Goal: Communication & Community: Answer question/provide support

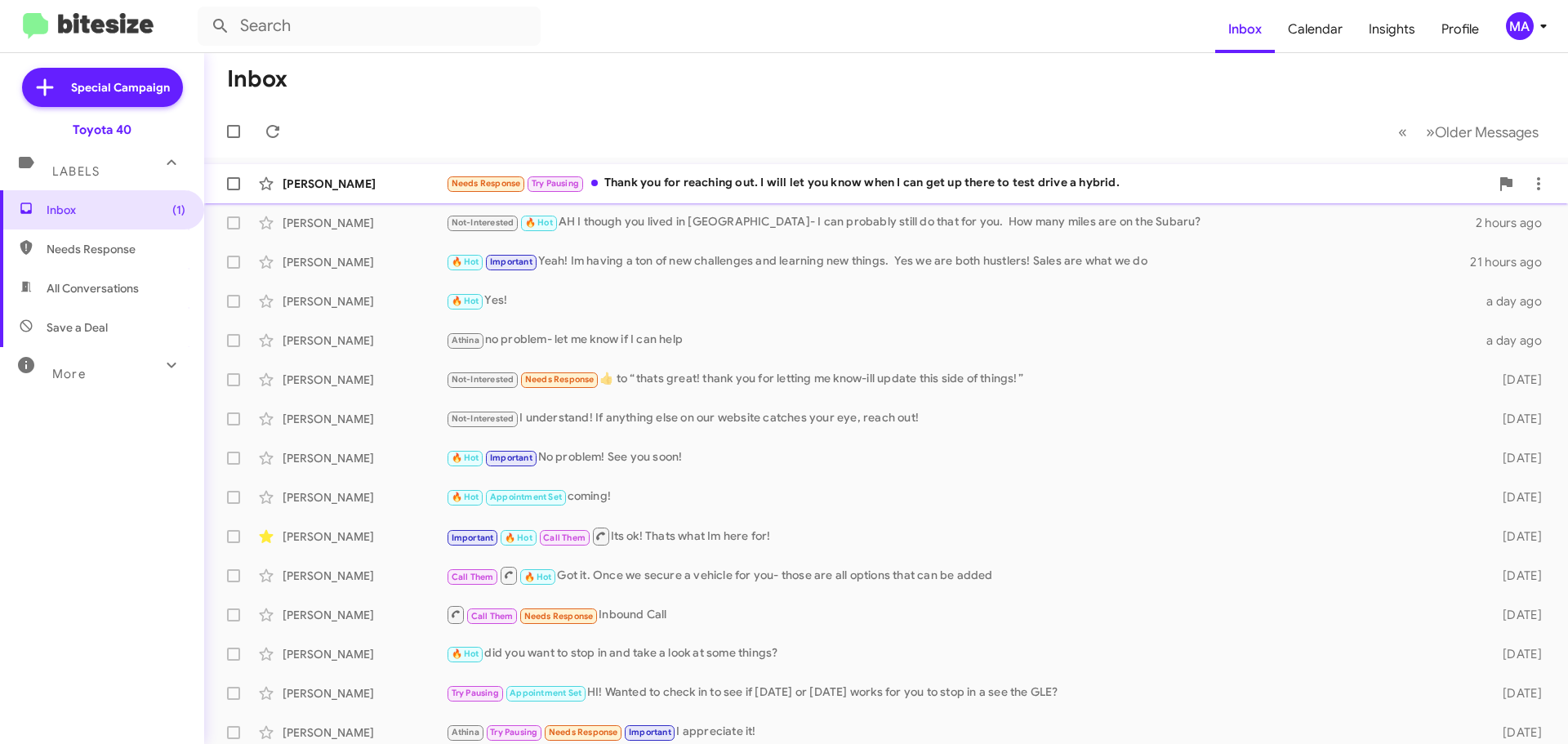
click at [992, 184] on div "Needs Response Try Pausing Thank you for reaching out. I will let you know when…" at bounding box center [967, 183] width 1044 height 19
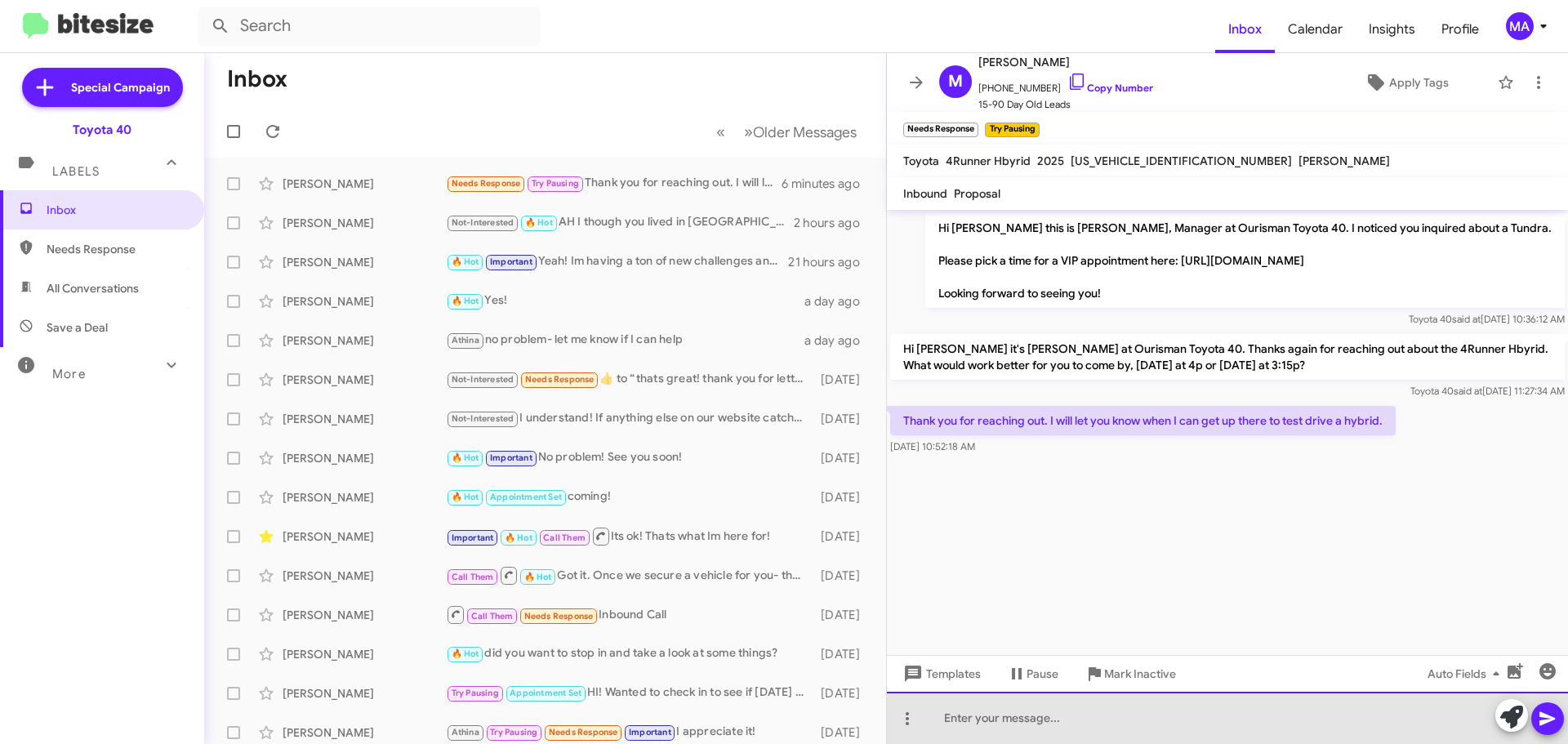
click at [995, 721] on div at bounding box center [1228, 717] width 681 height 53
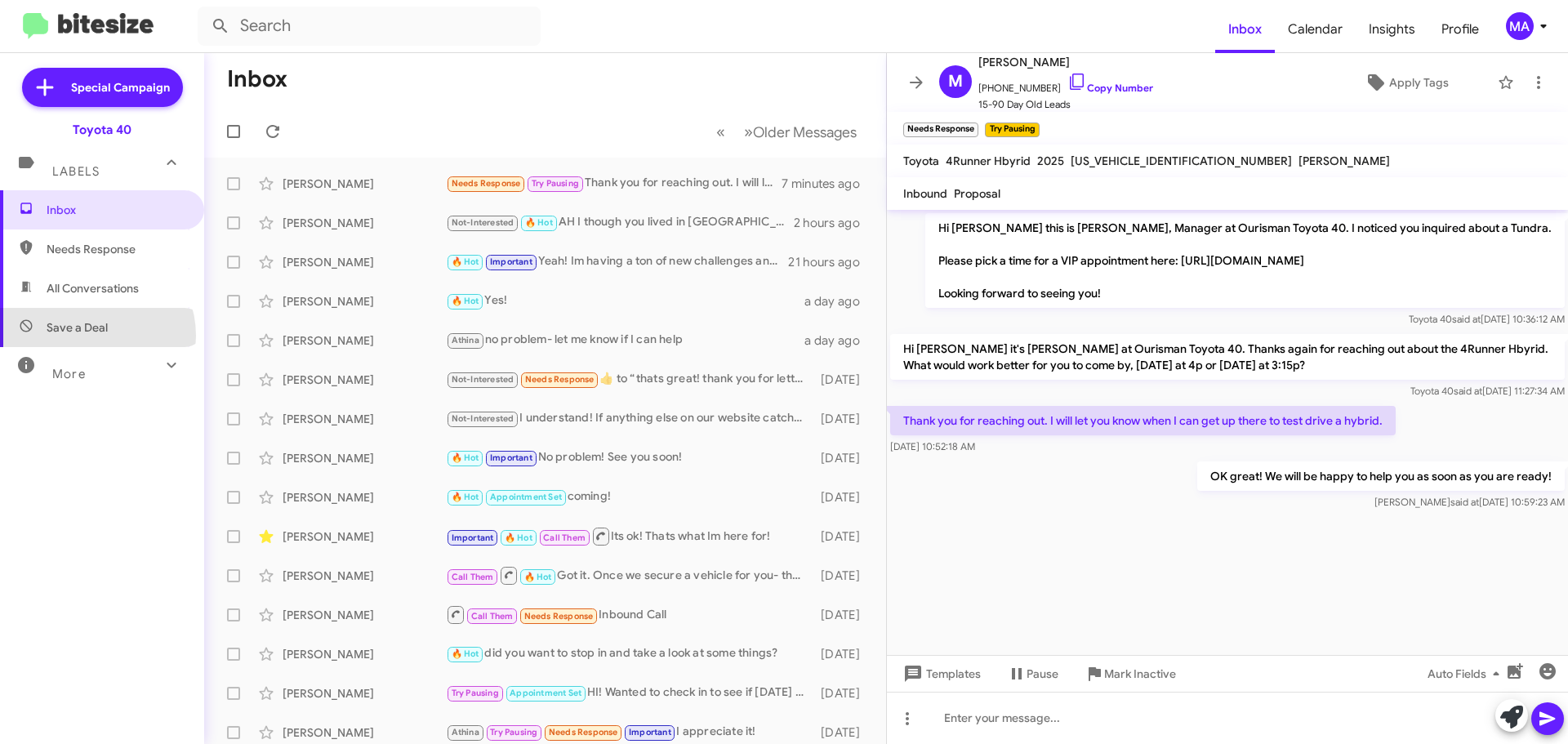
click at [93, 335] on span "Save a Deal" at bounding box center [102, 327] width 204 height 39
type input "in:not-interested"
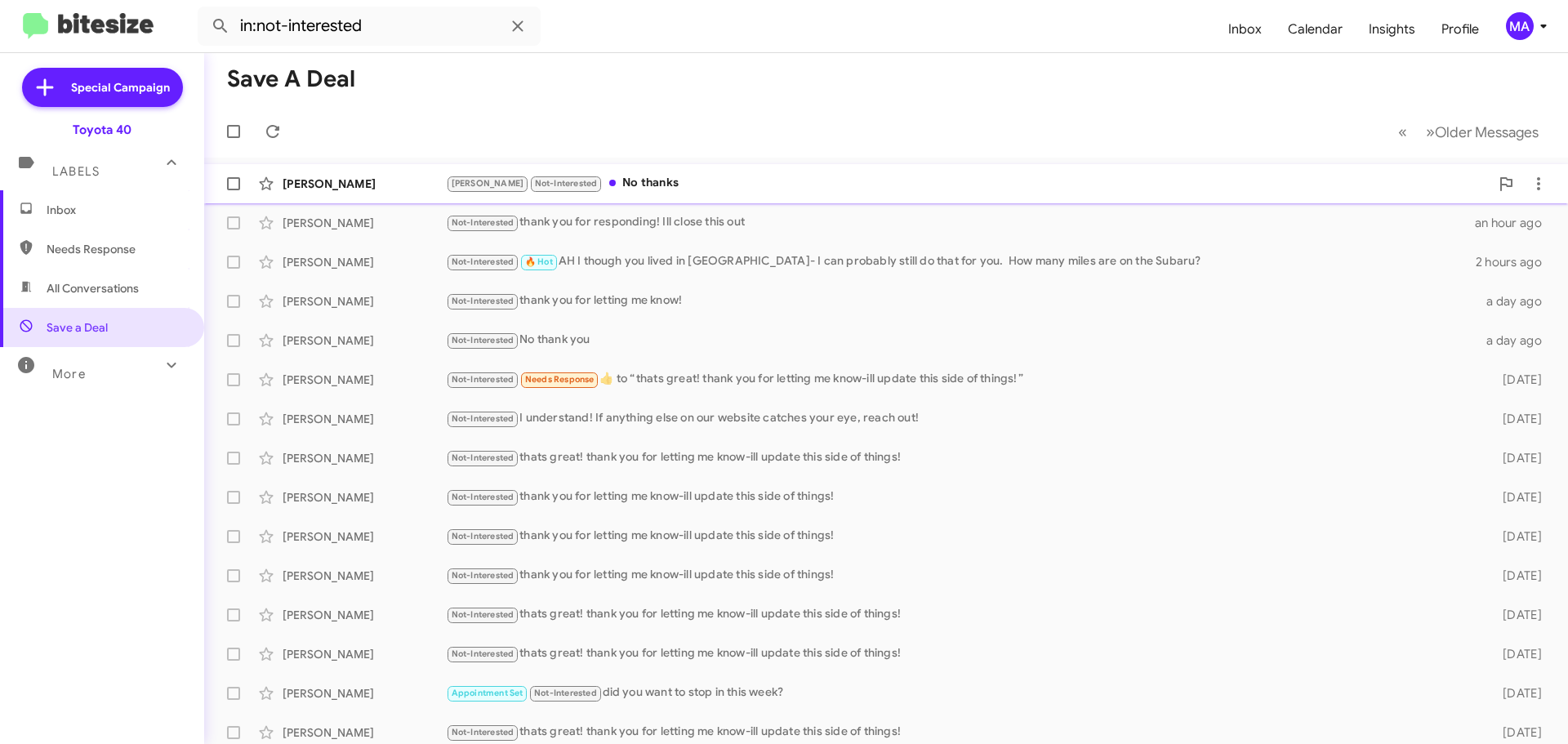
click at [686, 185] on div "Ron Not-Interested No thanks" at bounding box center [967, 183] width 1044 height 19
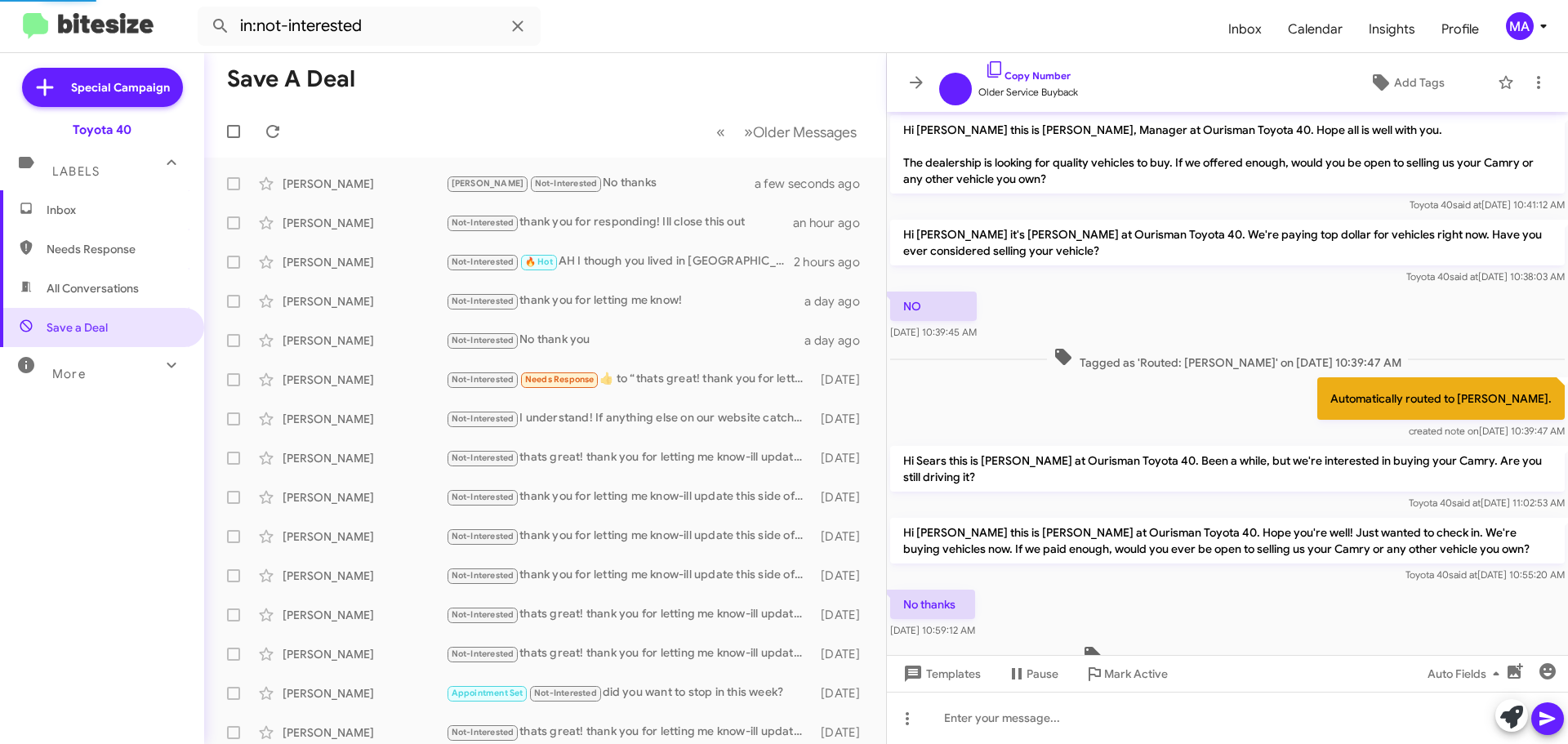
scroll to position [54, 0]
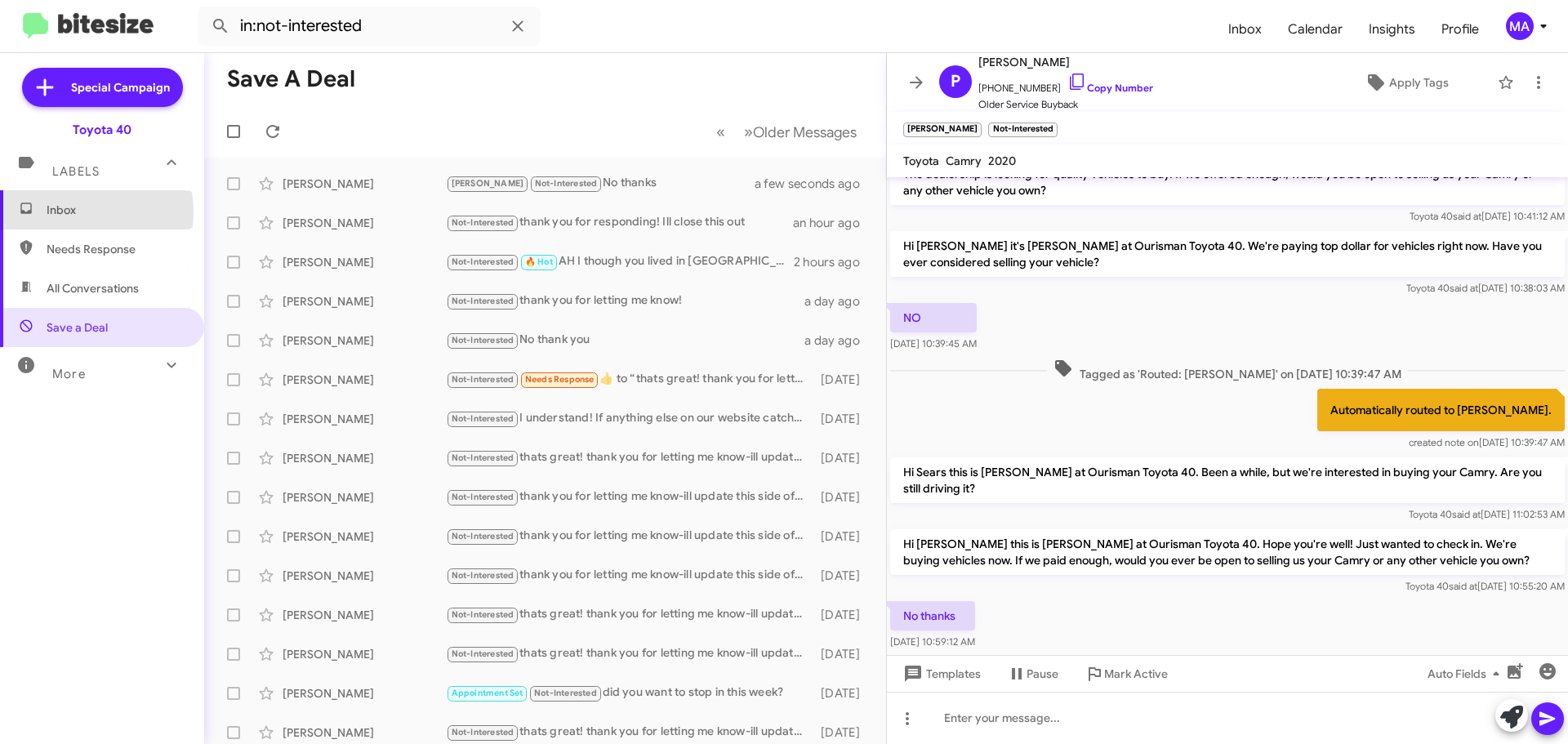
click at [66, 212] on span "Inbox" at bounding box center [116, 210] width 139 height 17
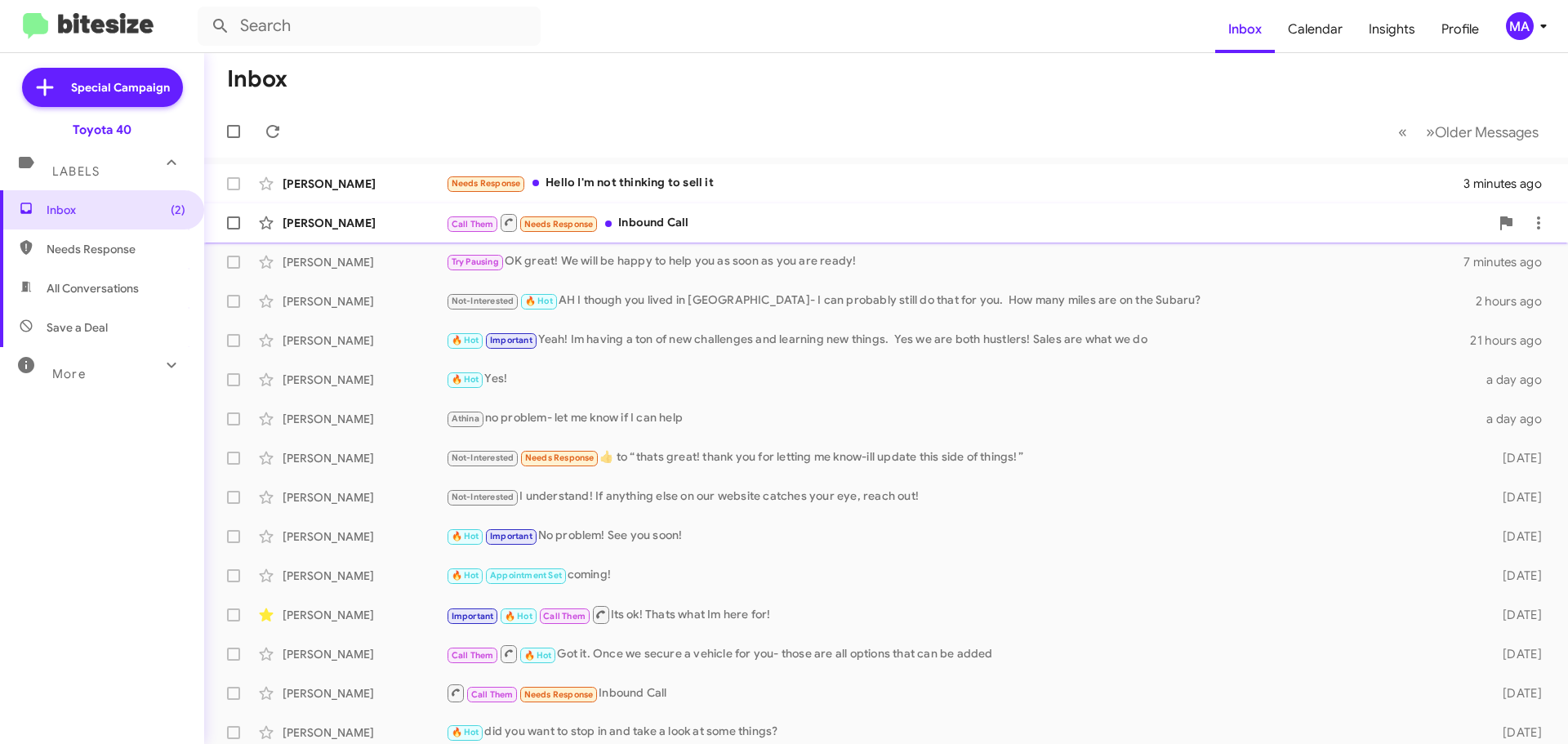
click at [746, 219] on div "Call Them Needs Response Inbound Call" at bounding box center [967, 222] width 1044 height 20
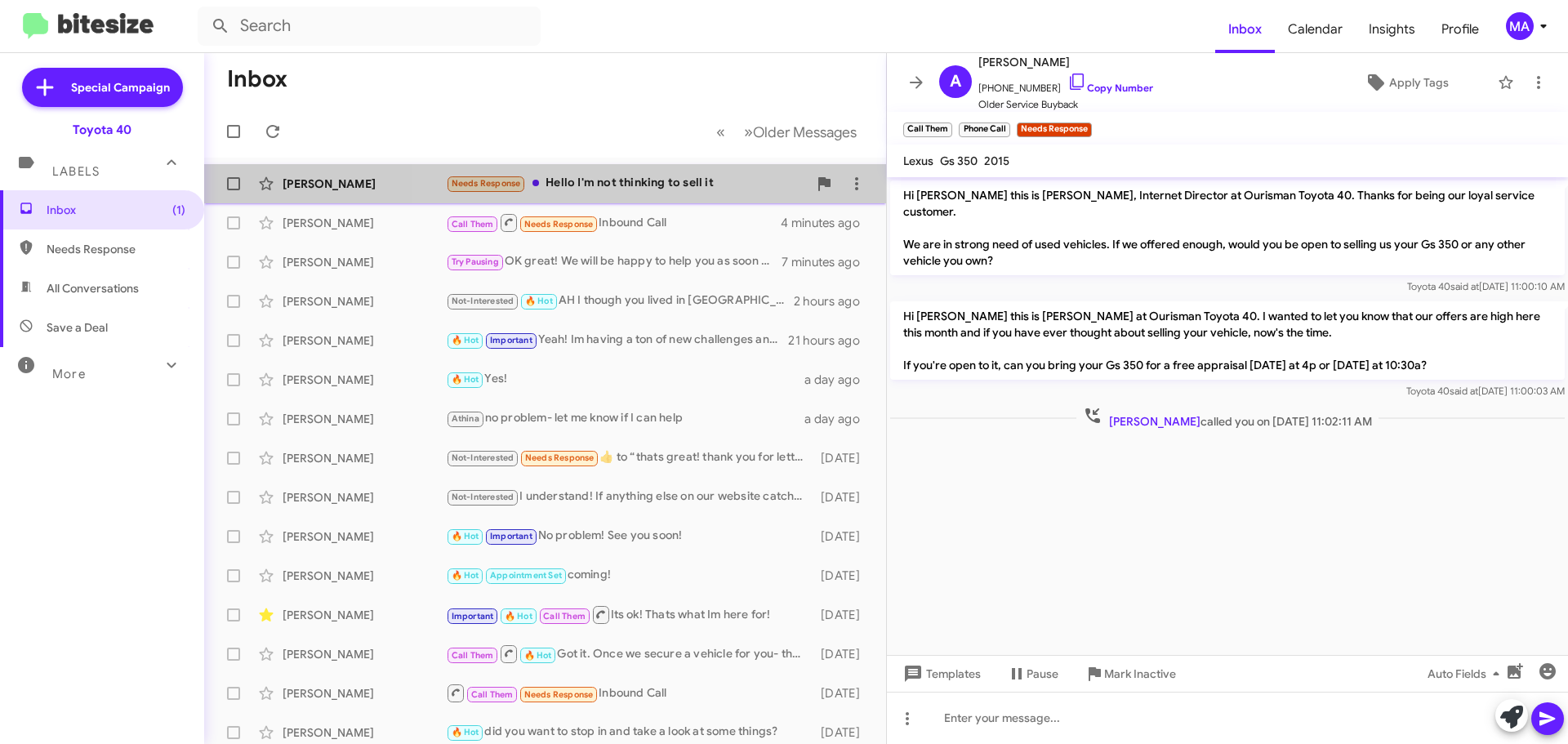
click at [649, 184] on div "Needs Response Hello I'm not thinking to sell it" at bounding box center [627, 183] width 362 height 19
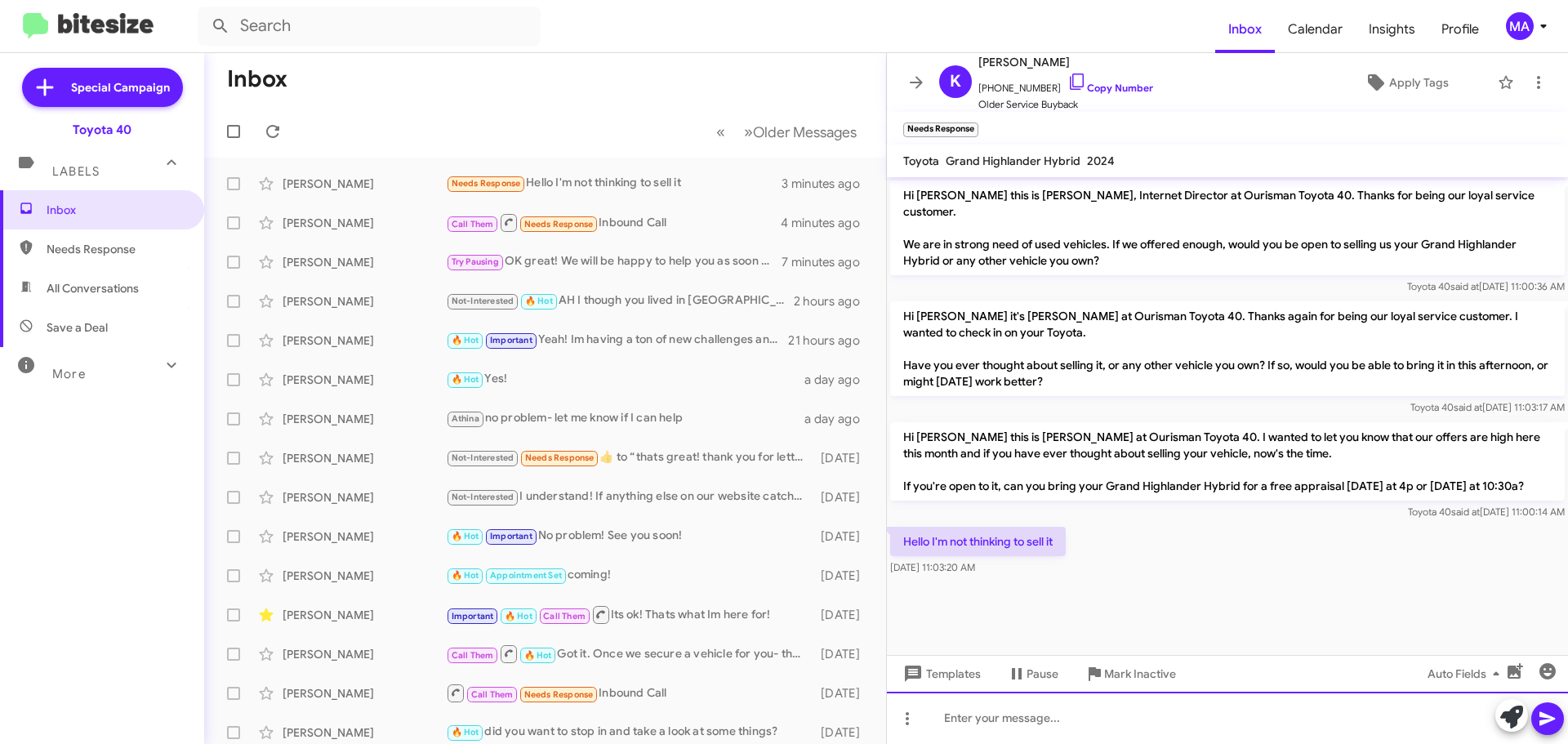
click at [1037, 716] on div at bounding box center [1228, 717] width 681 height 53
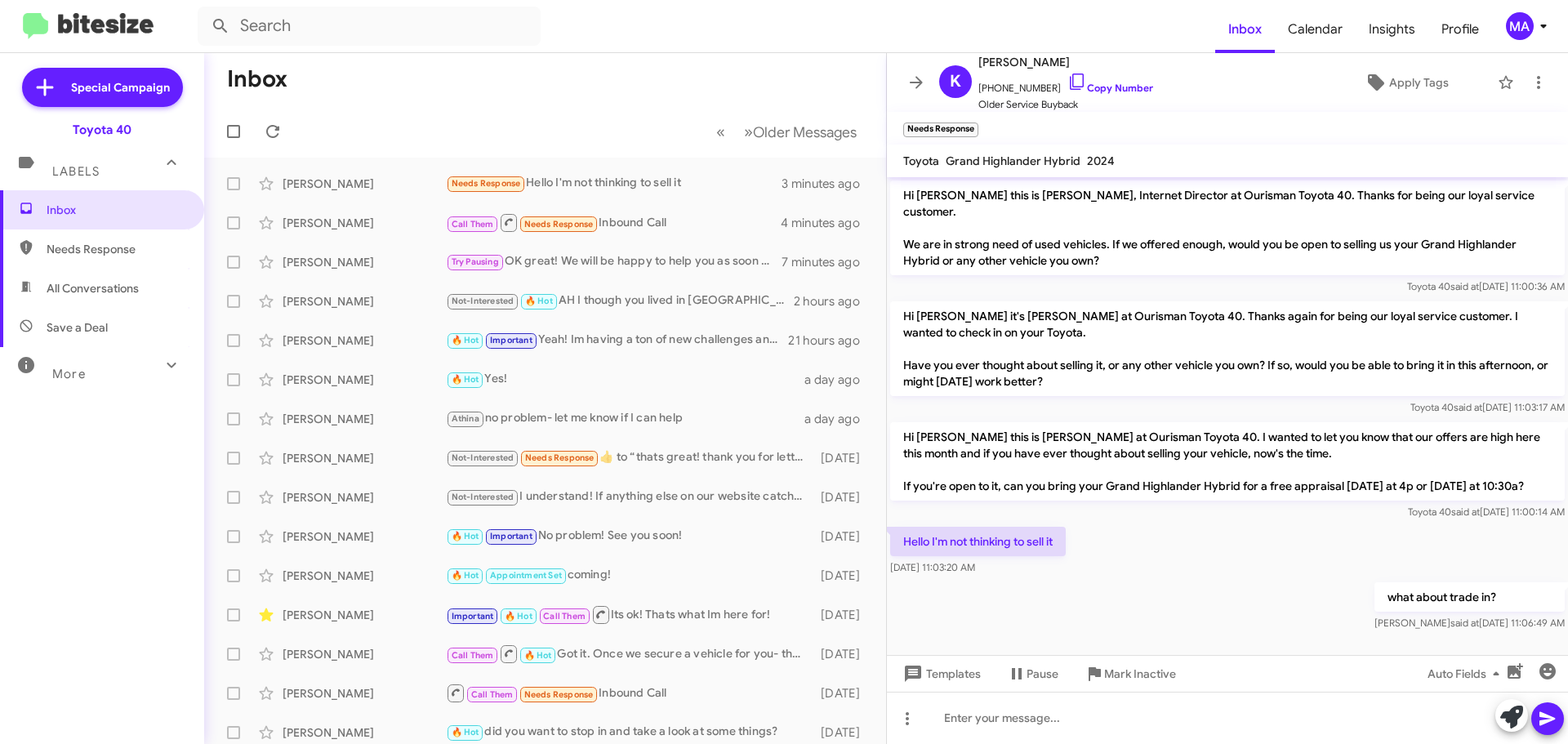
click at [96, 323] on span "Save a Deal" at bounding box center [77, 328] width 61 height 17
type input "in:not-interested"
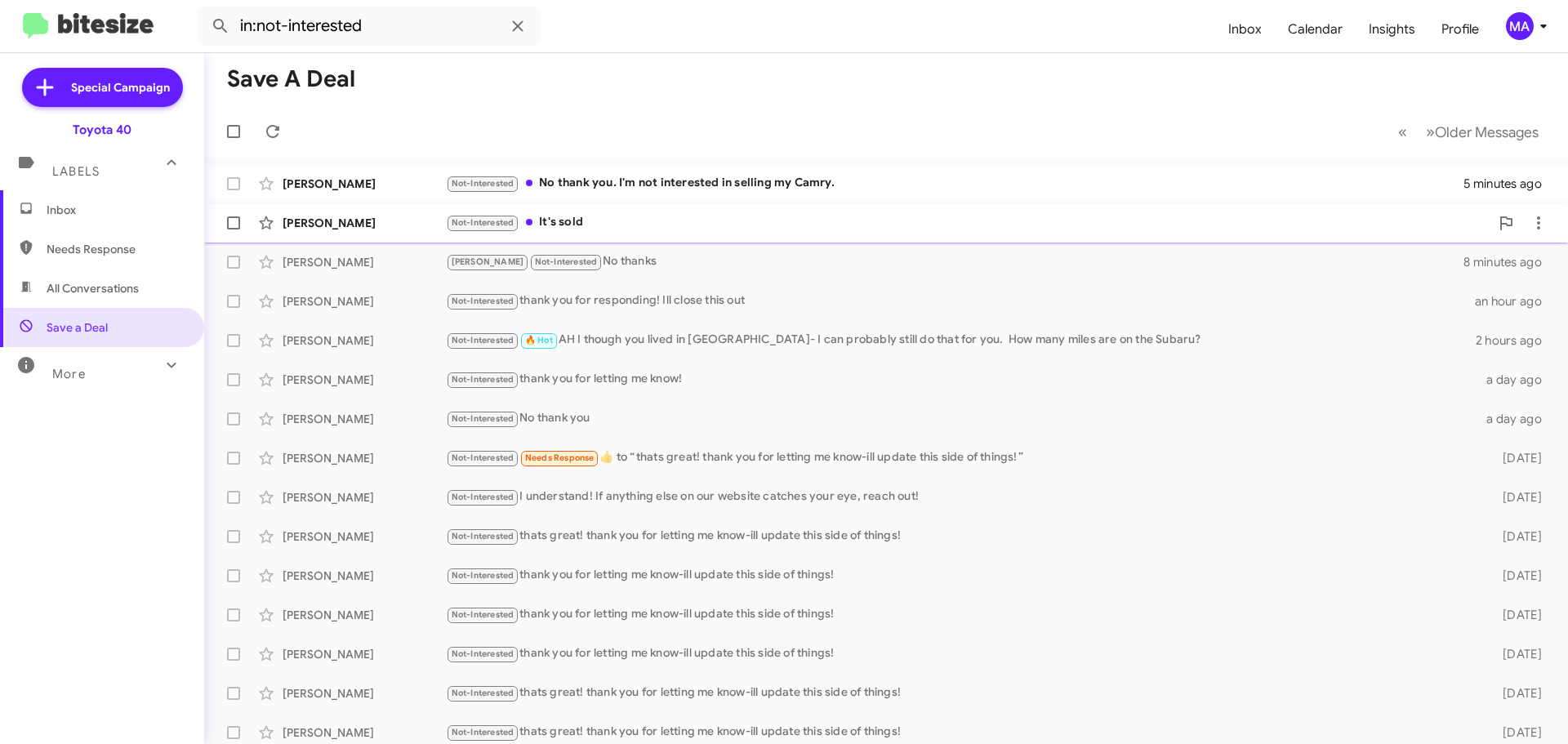
click at [597, 224] on div "Not-Interested It's sold" at bounding box center [967, 222] width 1044 height 19
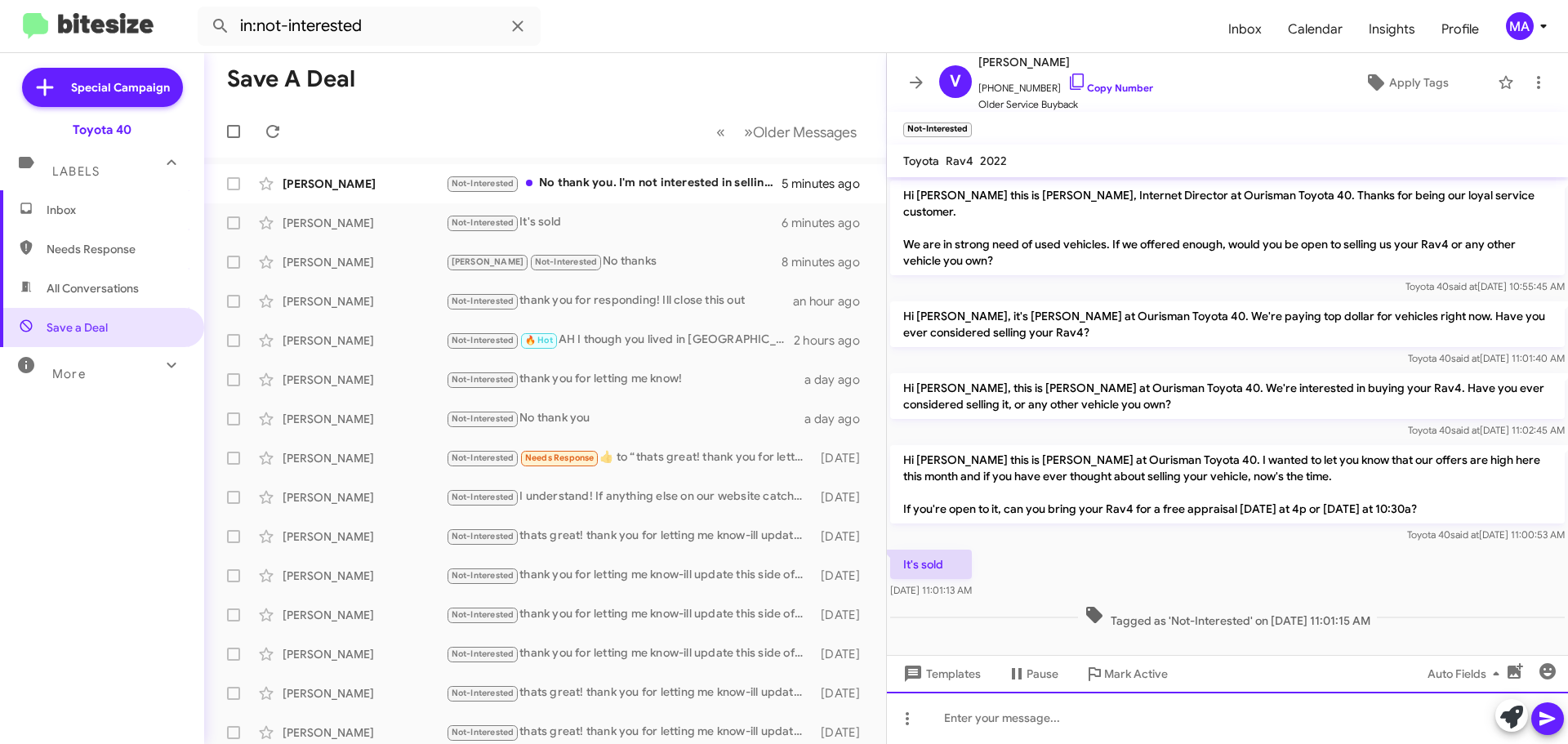
click at [1038, 741] on div at bounding box center [1228, 717] width 681 height 53
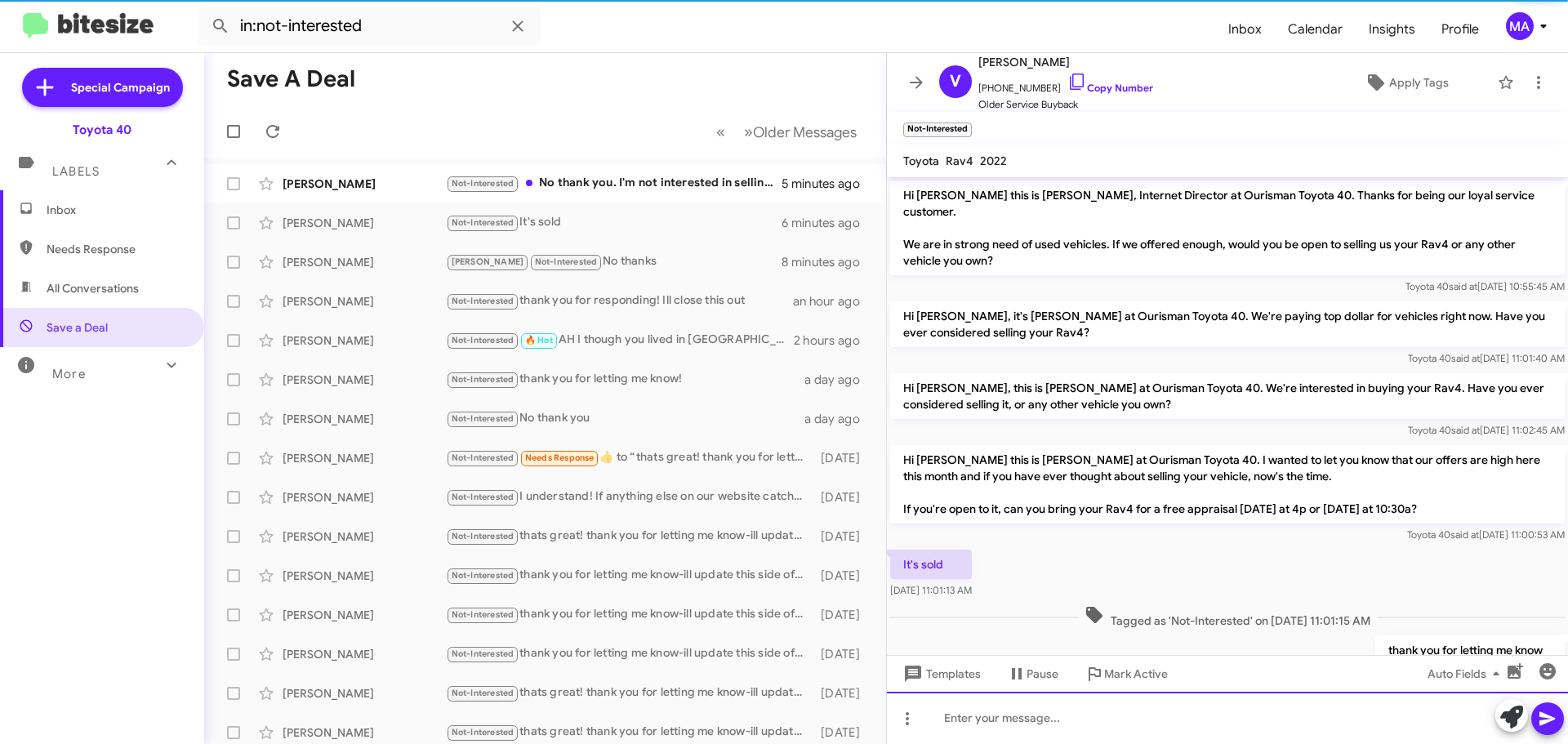
scroll to position [61, 0]
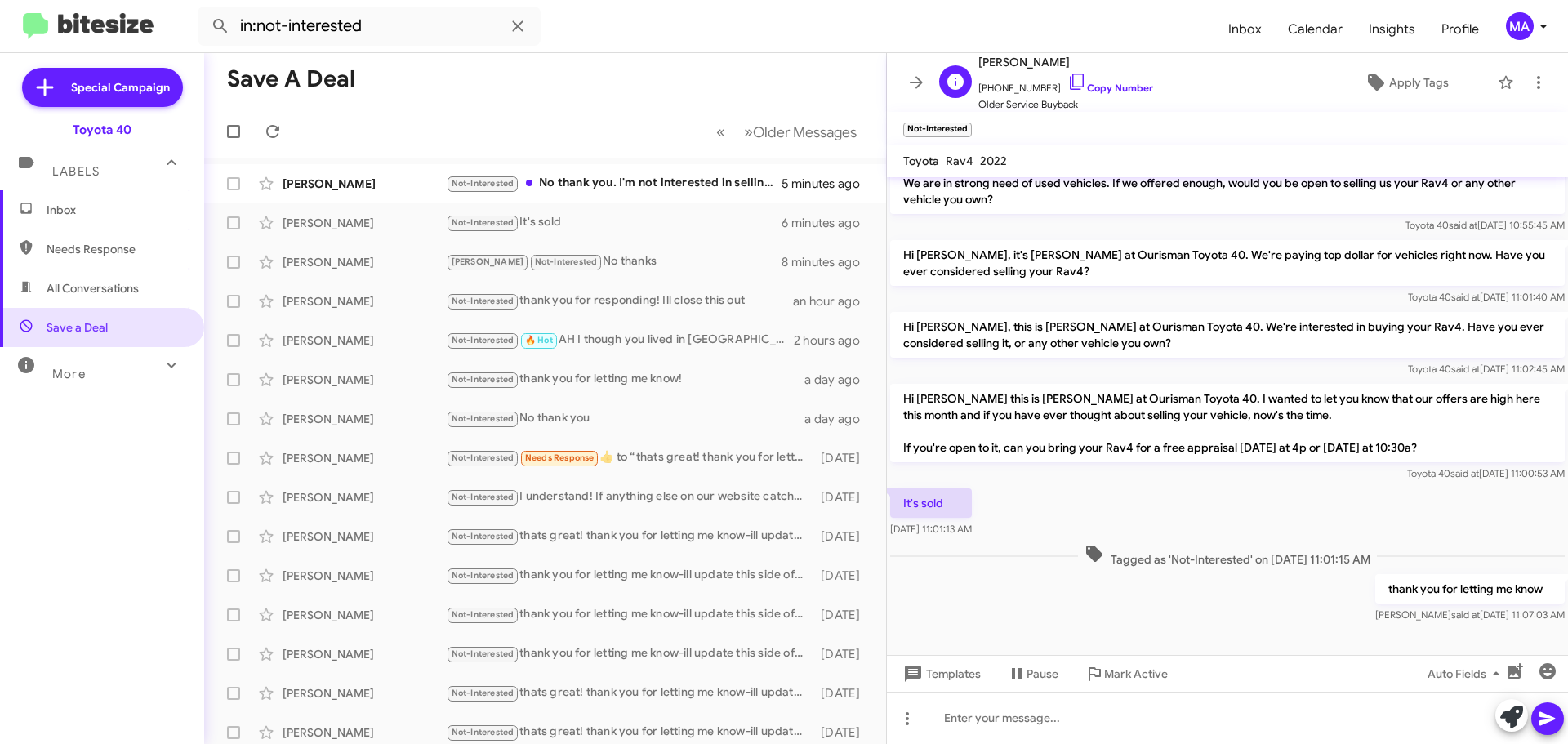
drag, startPoint x: 1058, startPoint y: 77, endPoint x: 1049, endPoint y: 77, distance: 9.0
click at [1067, 77] on icon at bounding box center [1076, 81] width 19 height 19
click at [646, 192] on div "Not-Interested No thank you. I'm not interested in selling my Camry." at bounding box center [627, 183] width 362 height 19
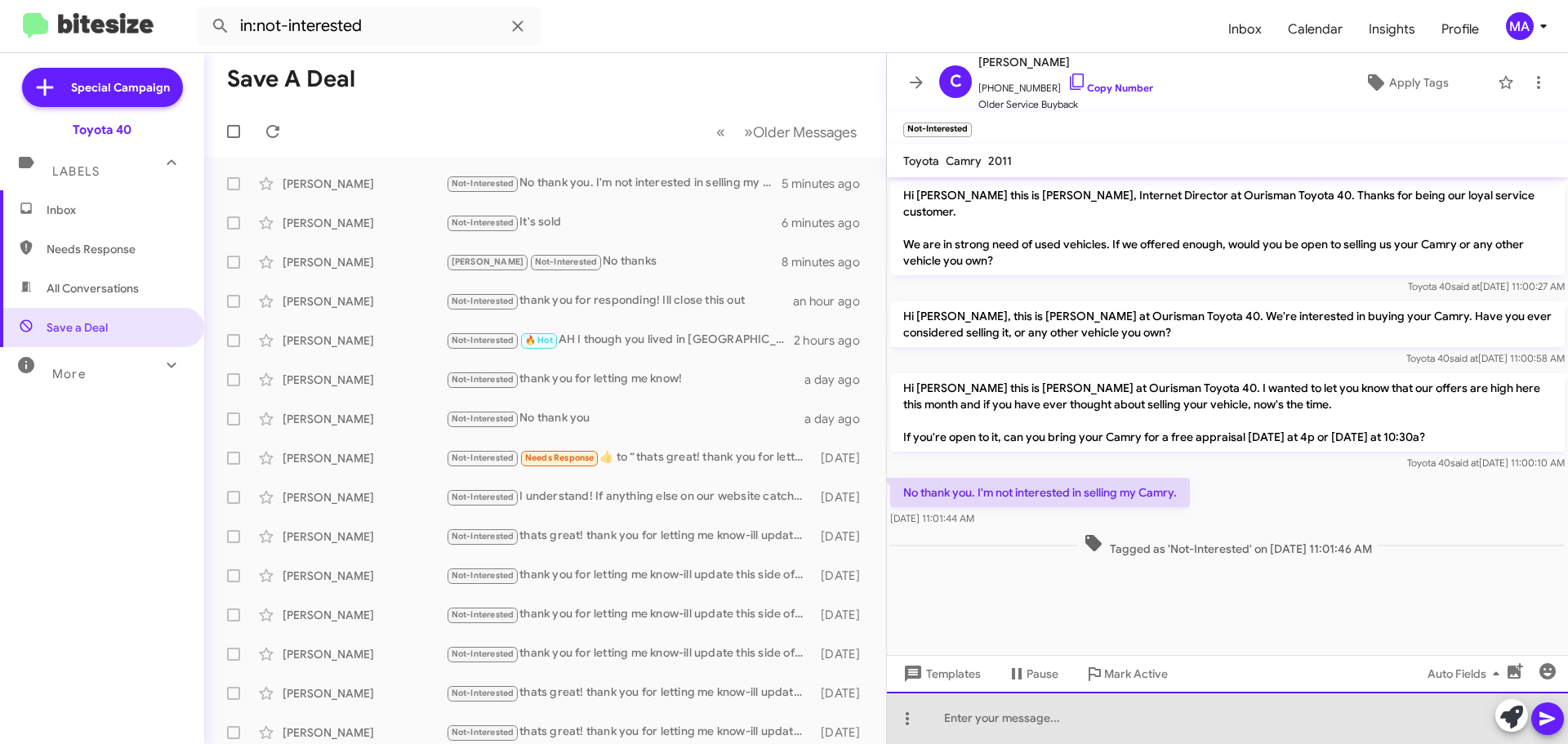
click at [1029, 711] on div at bounding box center [1228, 717] width 681 height 53
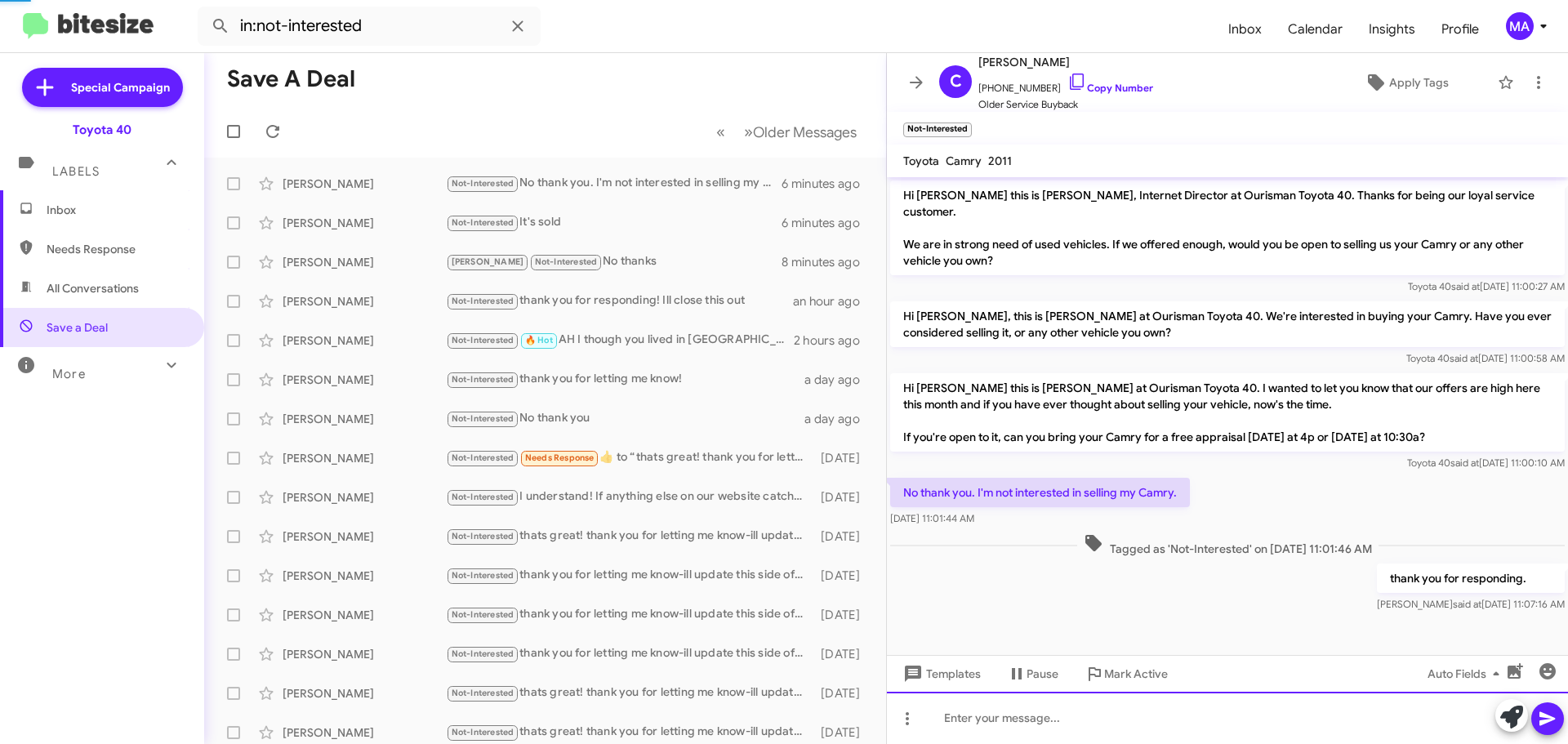
scroll to position [45, 0]
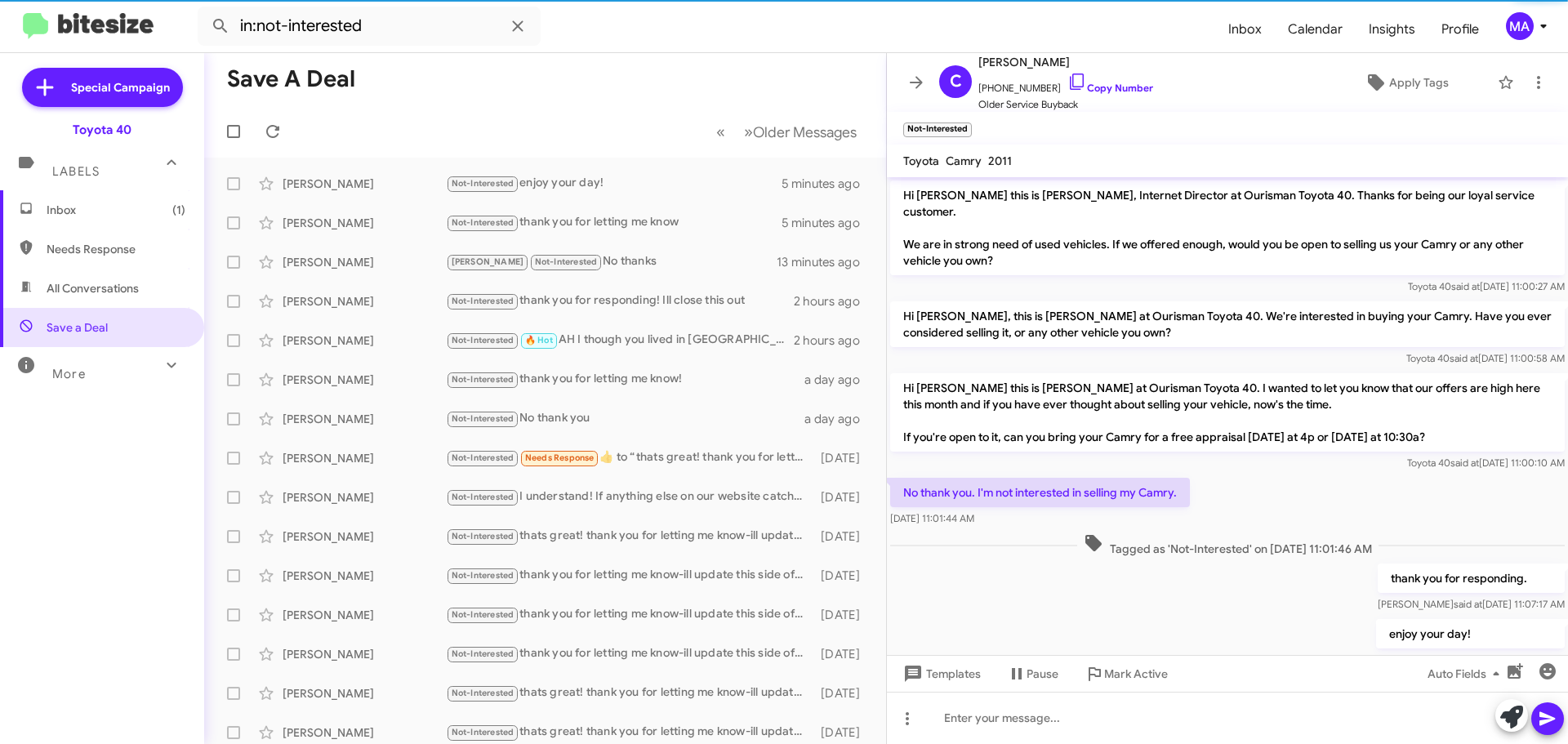
click at [86, 213] on span "Inbox (1)" at bounding box center [116, 210] width 139 height 17
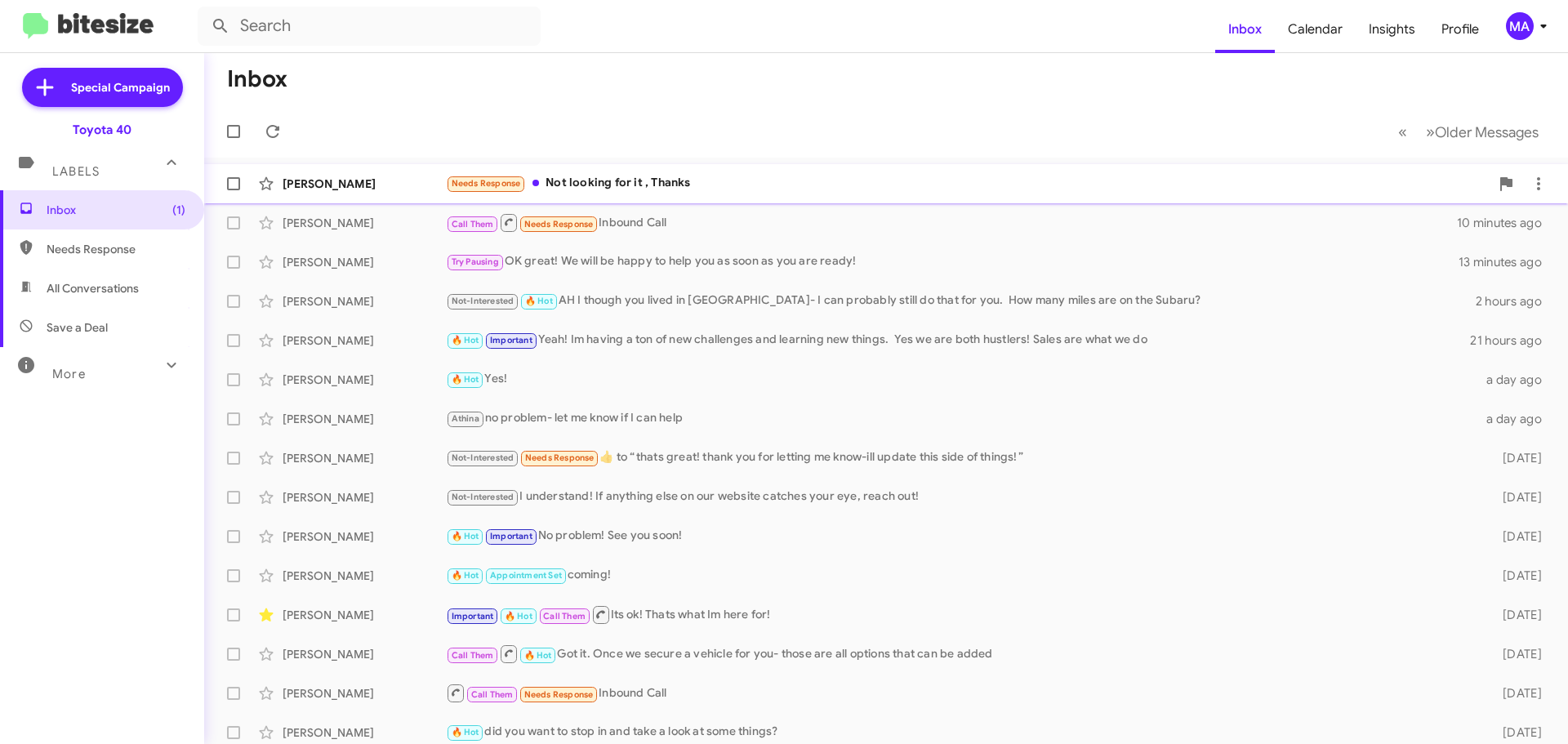
click at [774, 186] on div "Needs Response Not looking for it , Thanks" at bounding box center [967, 183] width 1044 height 19
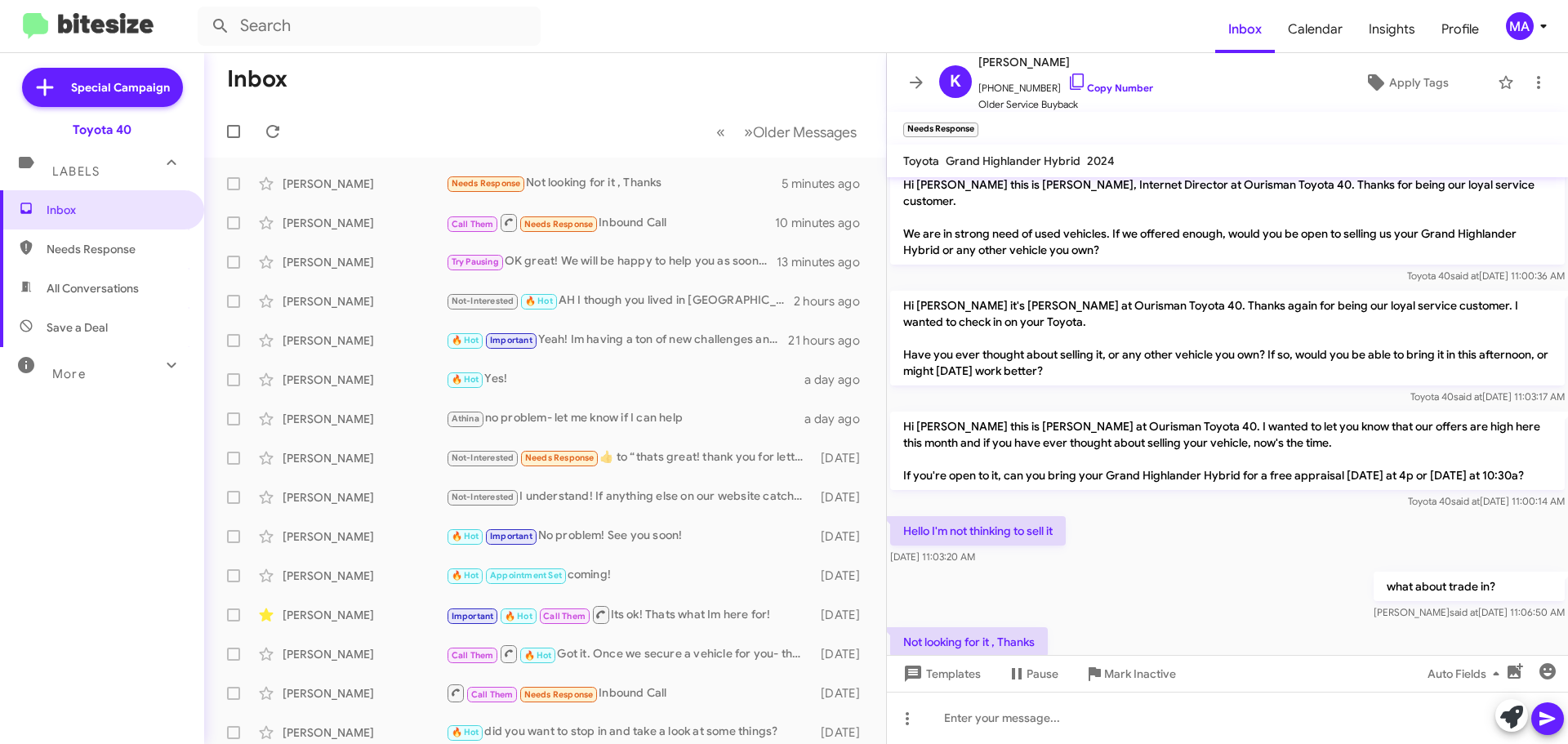
scroll to position [43, 0]
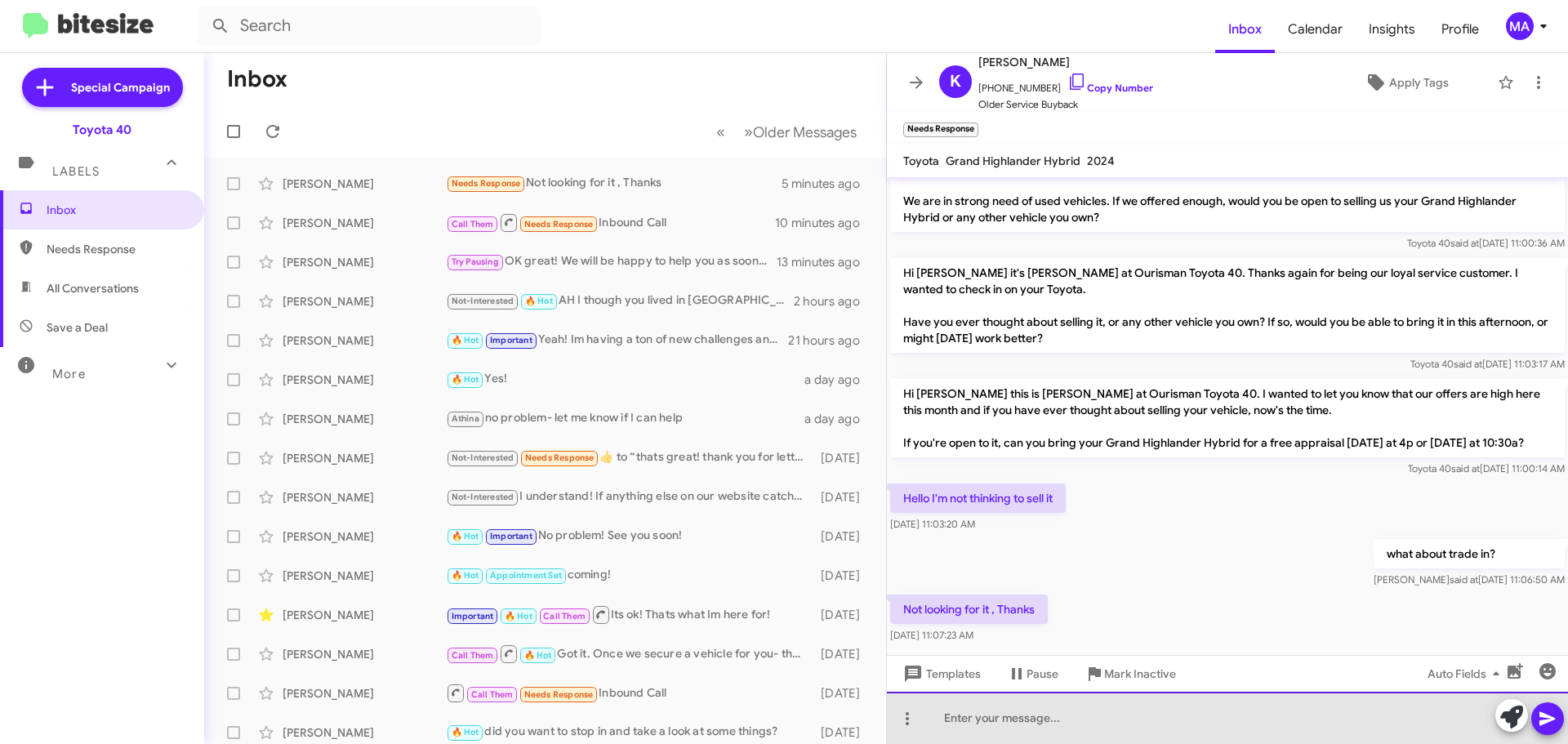
click at [1011, 719] on div at bounding box center [1228, 717] width 681 height 53
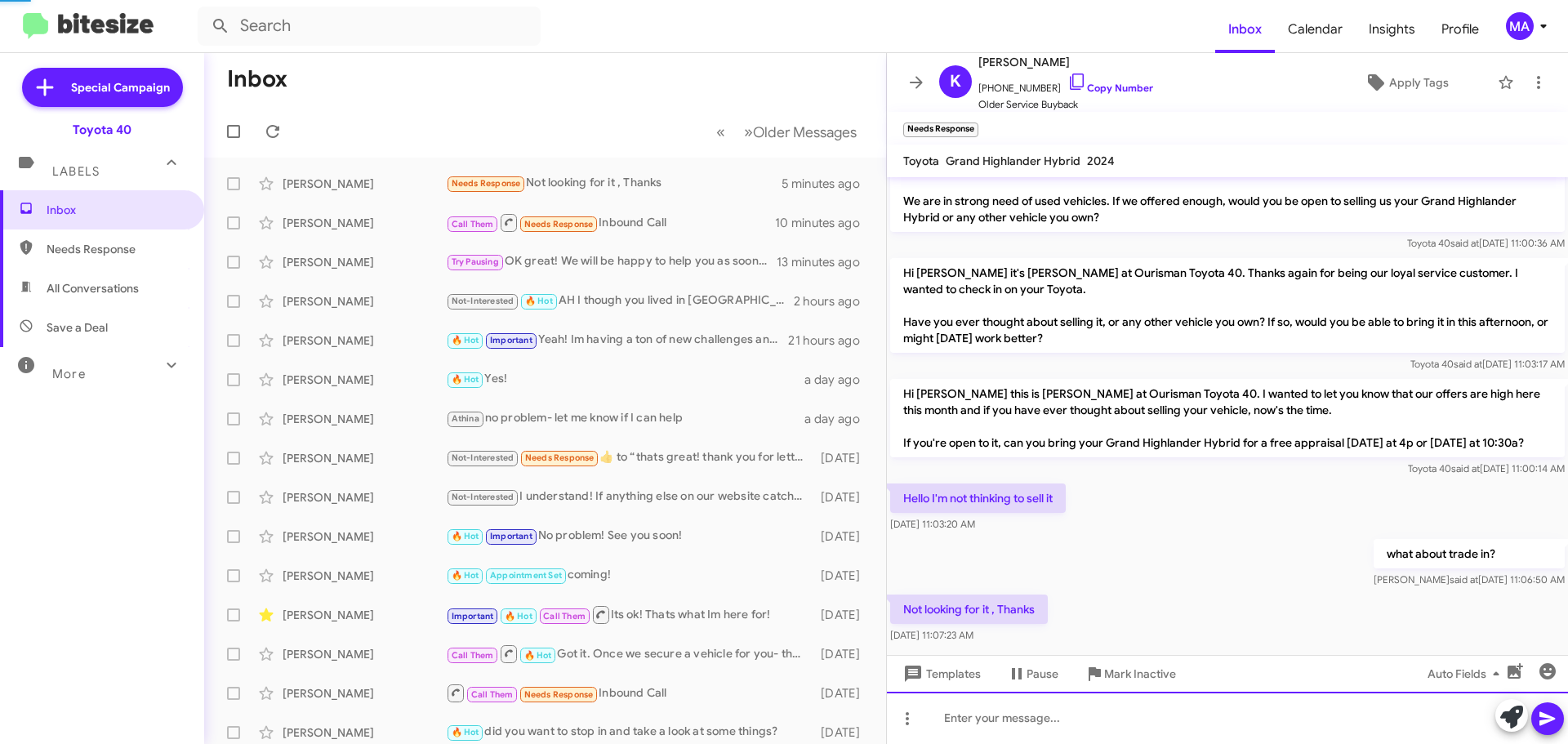
scroll to position [103, 0]
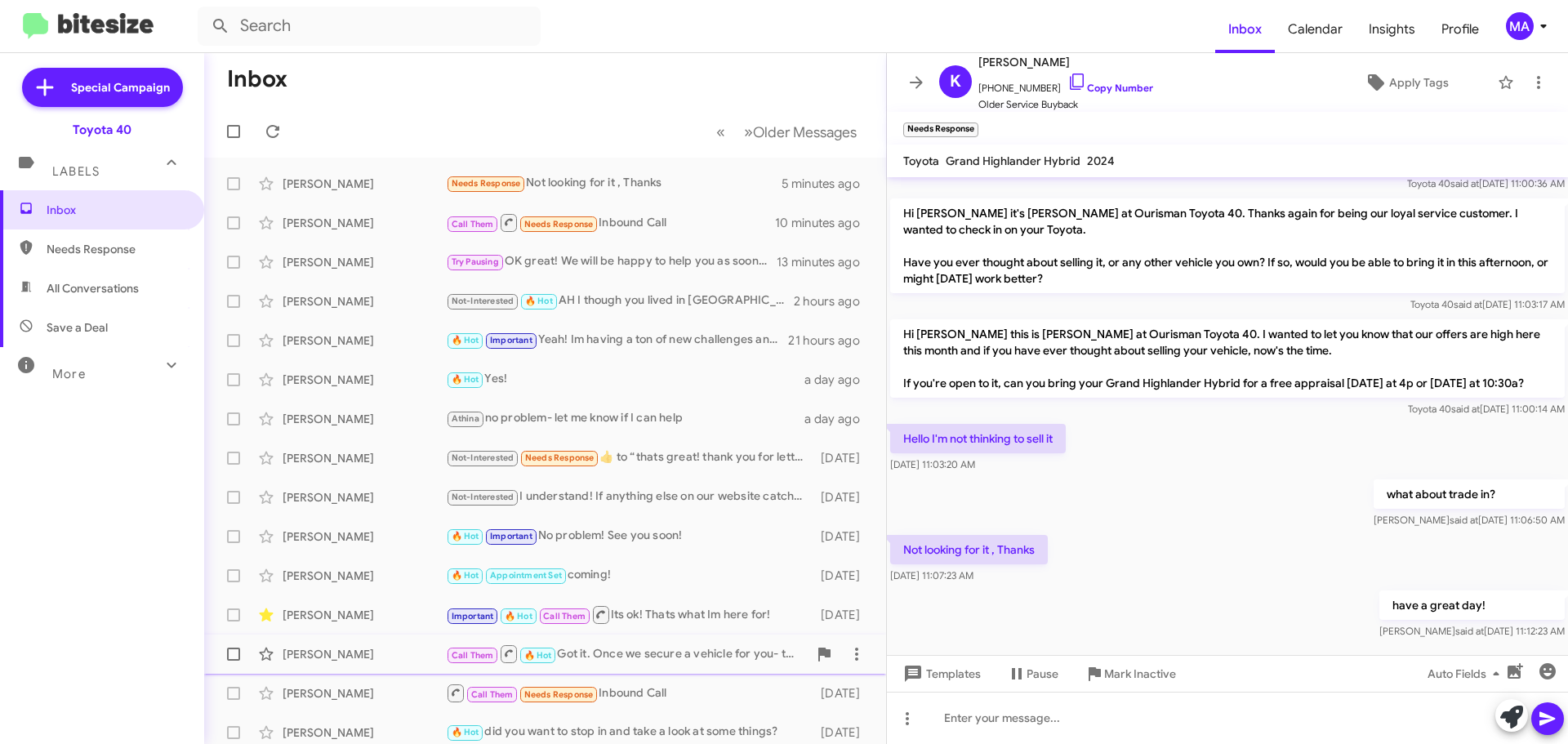
click at [1116, 666] on span "Mark Inactive" at bounding box center [1140, 673] width 72 height 29
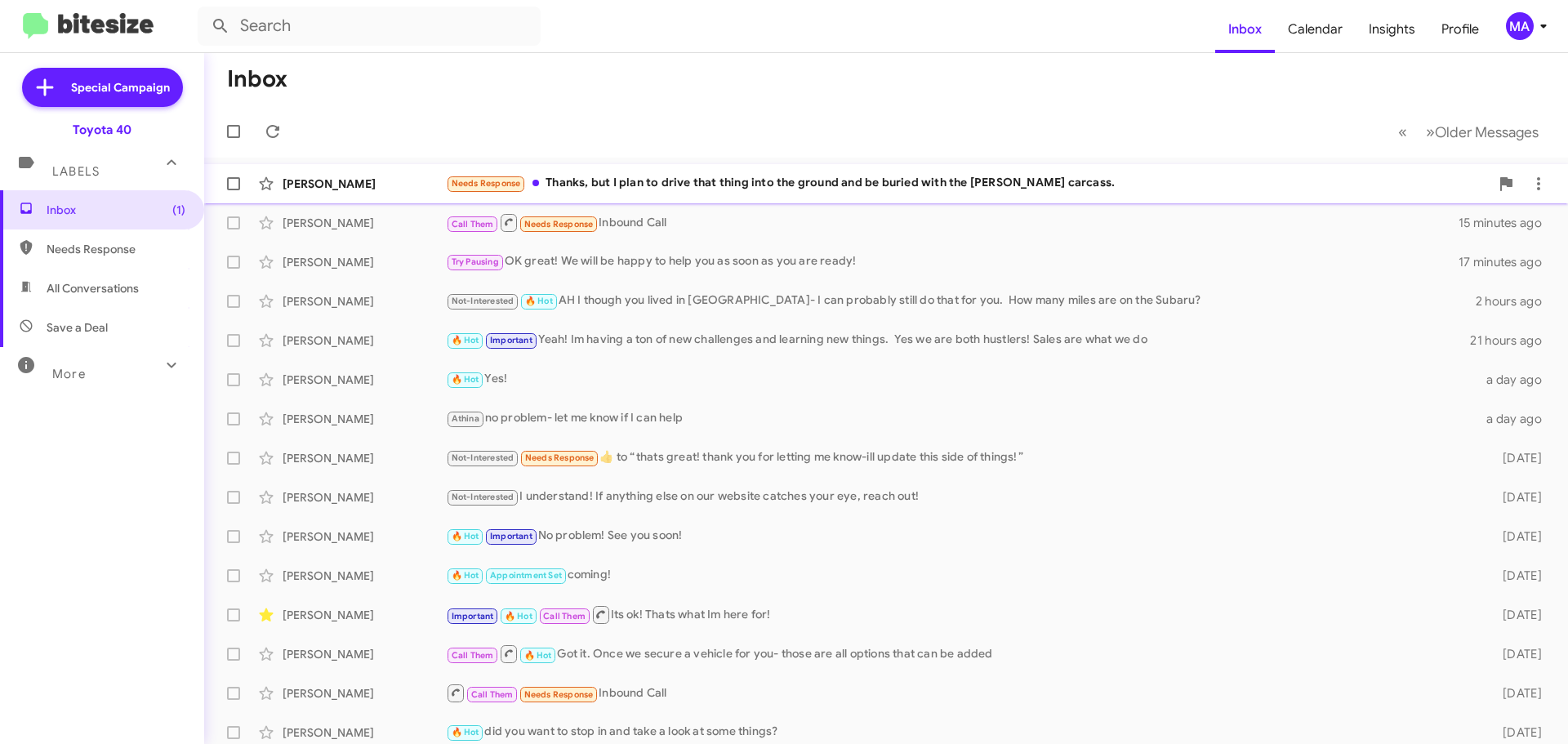
click at [770, 185] on div "Needs Response Thanks, but I plan to drive that thing into the ground and be bu…" at bounding box center [967, 183] width 1044 height 19
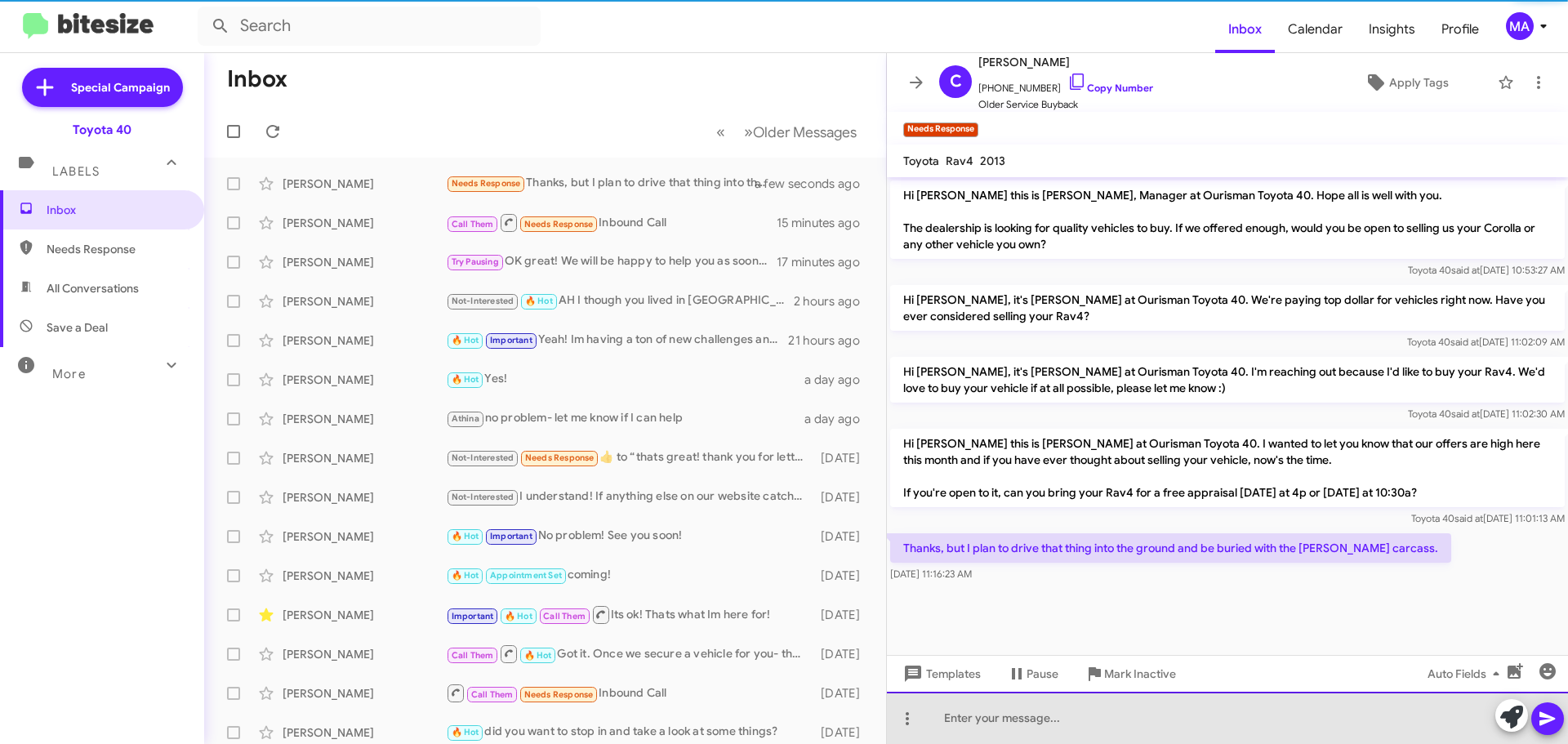
click at [981, 717] on div at bounding box center [1228, 717] width 681 height 53
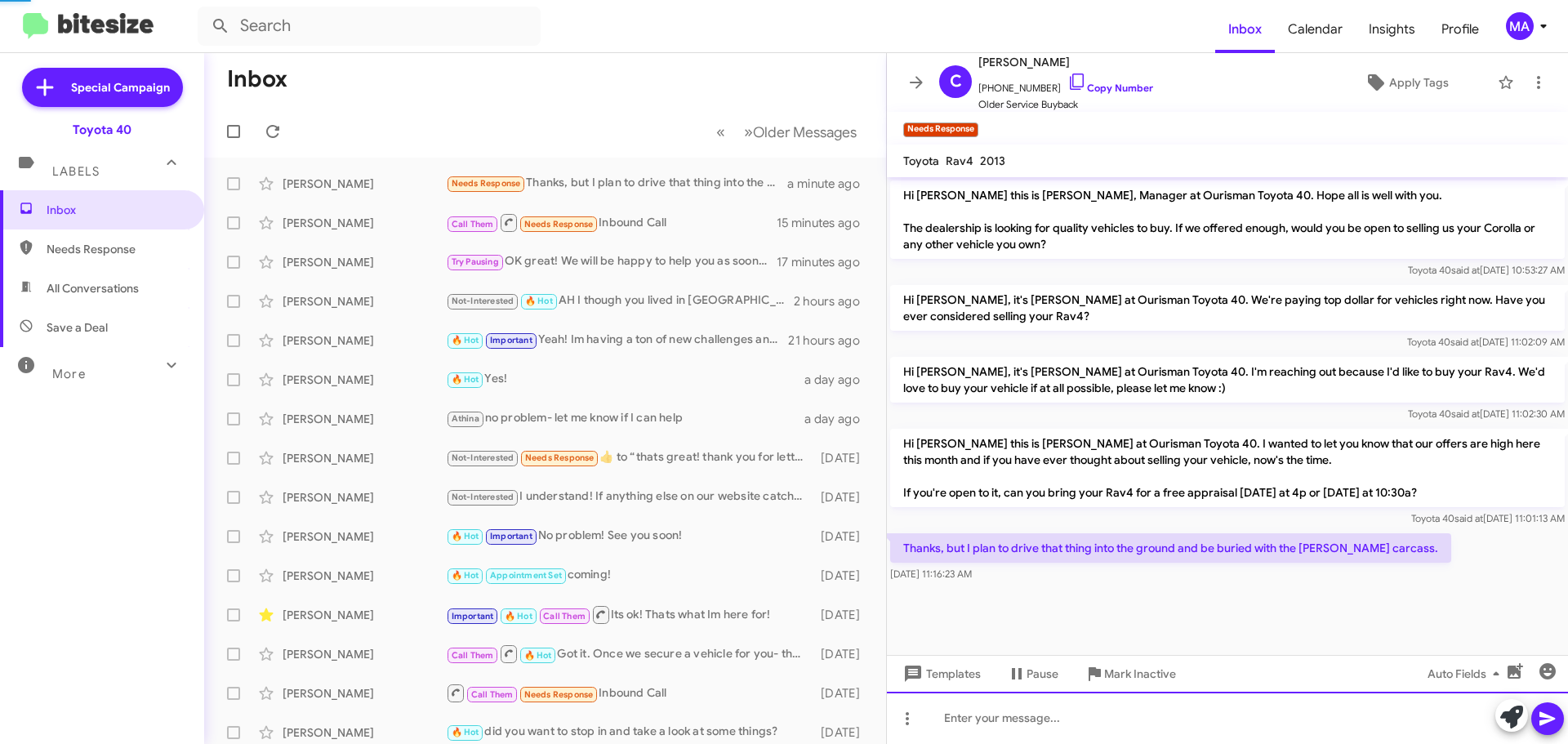
scroll to position [11, 0]
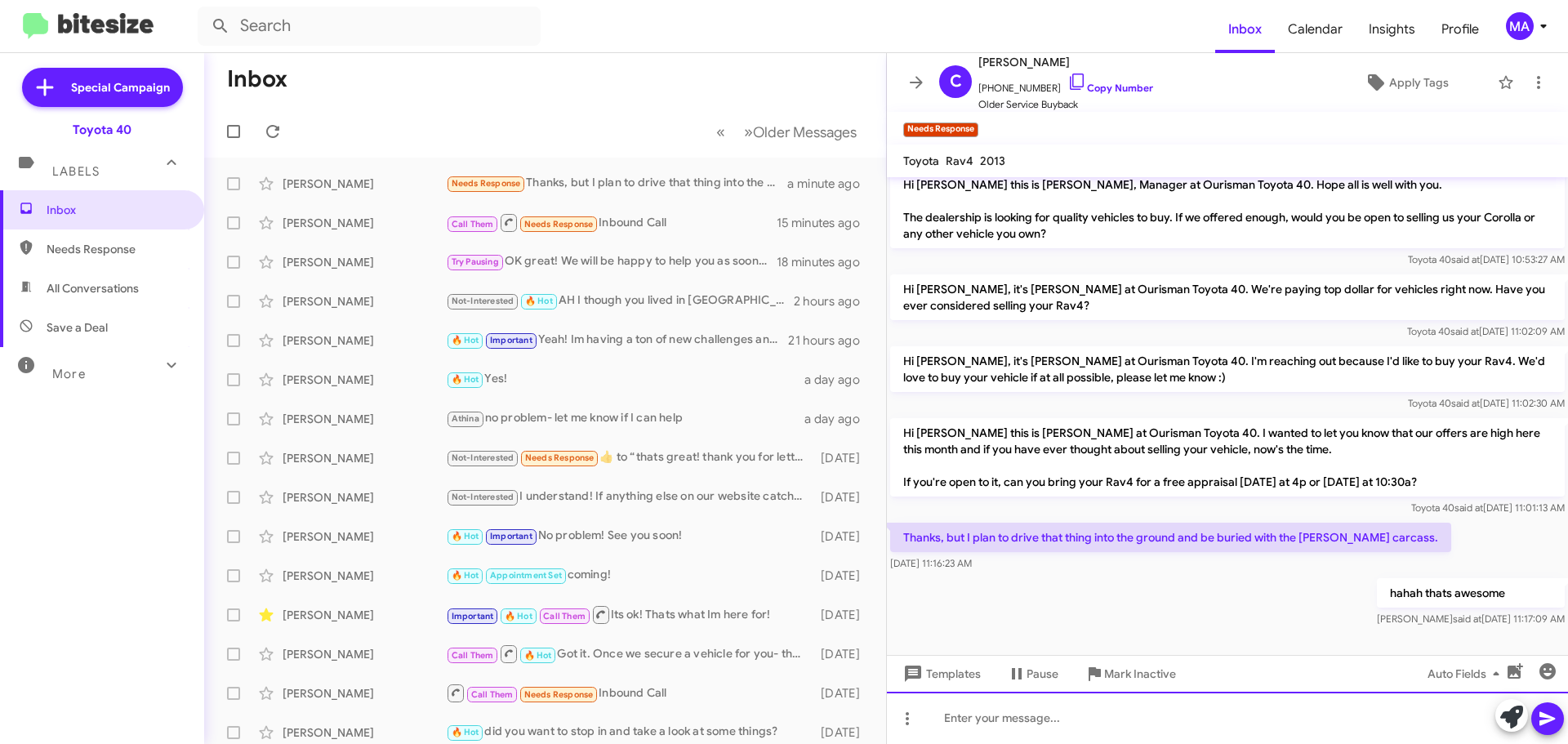
click at [998, 719] on div at bounding box center [1228, 717] width 681 height 53
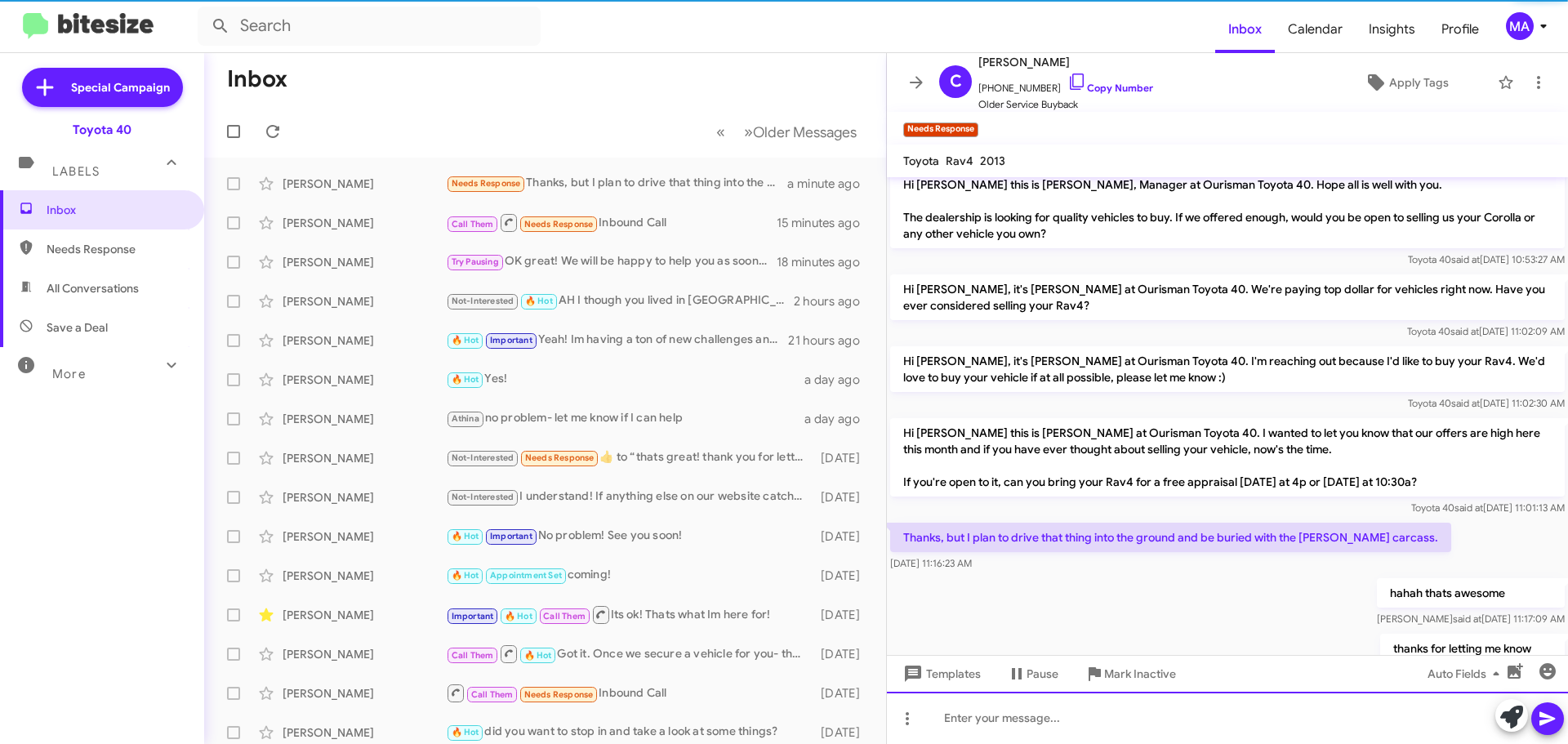
scroll to position [70, 0]
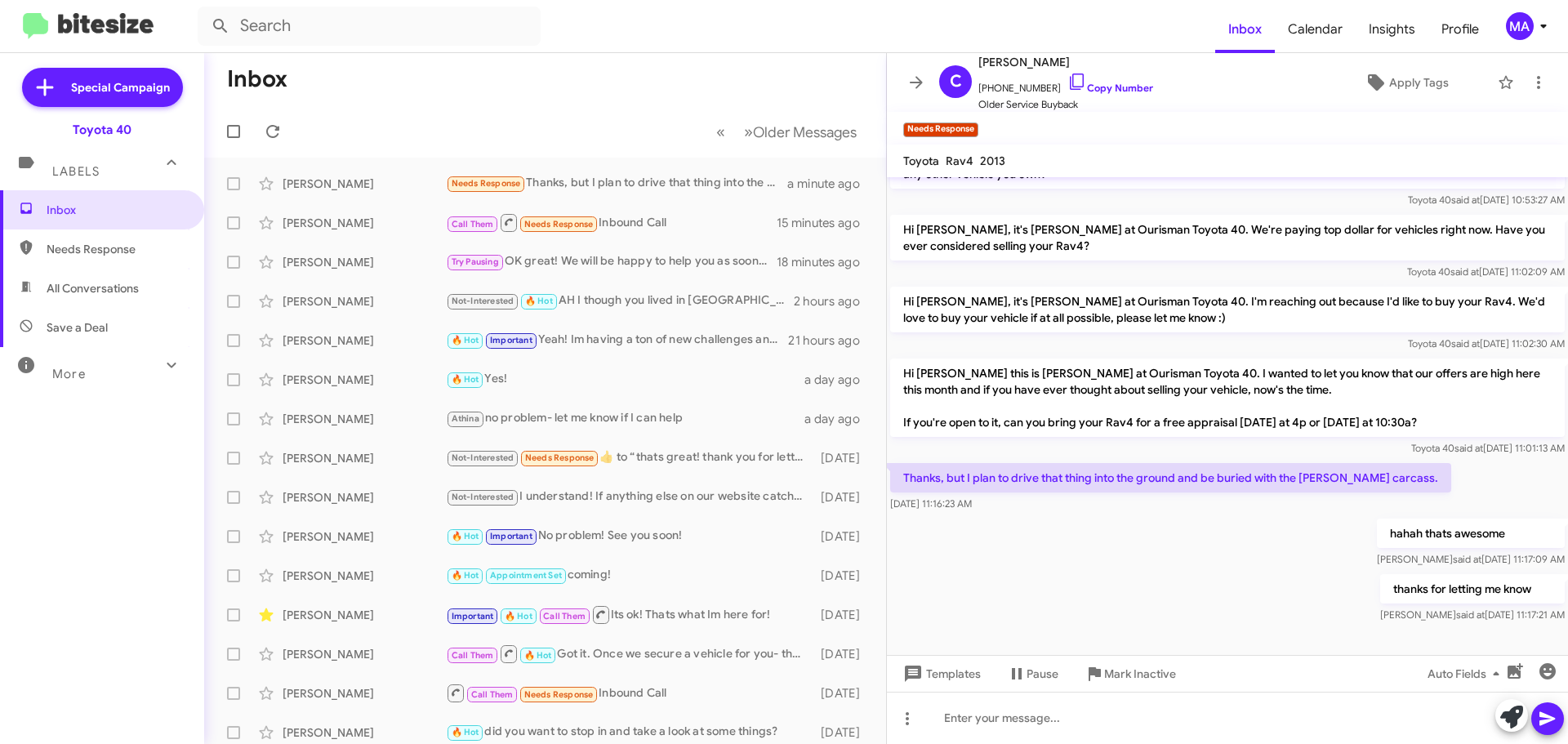
click at [91, 325] on span "Save a Deal" at bounding box center [77, 328] width 61 height 17
type input "in:not-interested"
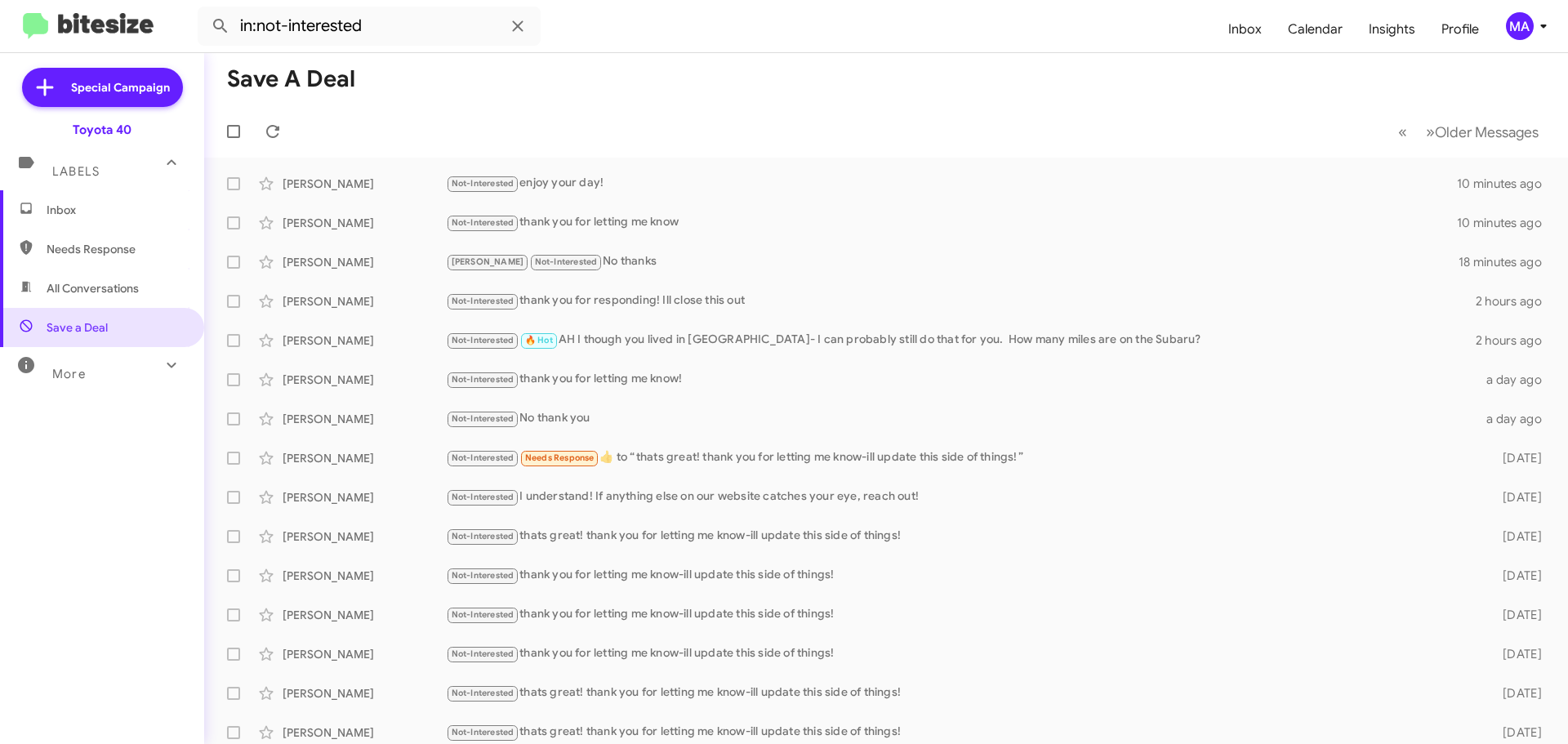
click at [90, 214] on span "Inbox" at bounding box center [116, 210] width 139 height 17
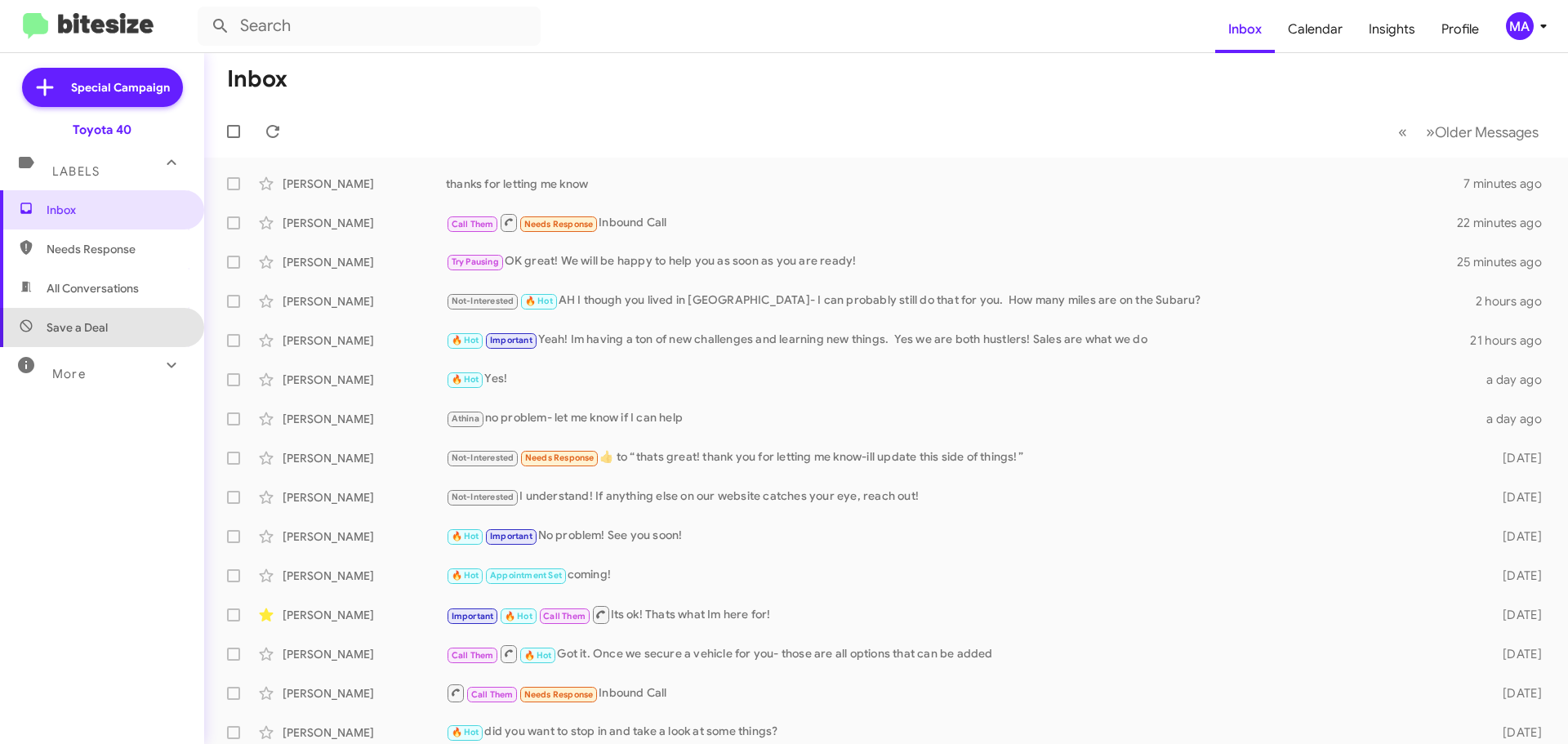
click at [104, 329] on span "Save a Deal" at bounding box center [77, 328] width 61 height 17
type input "in:not-interested"
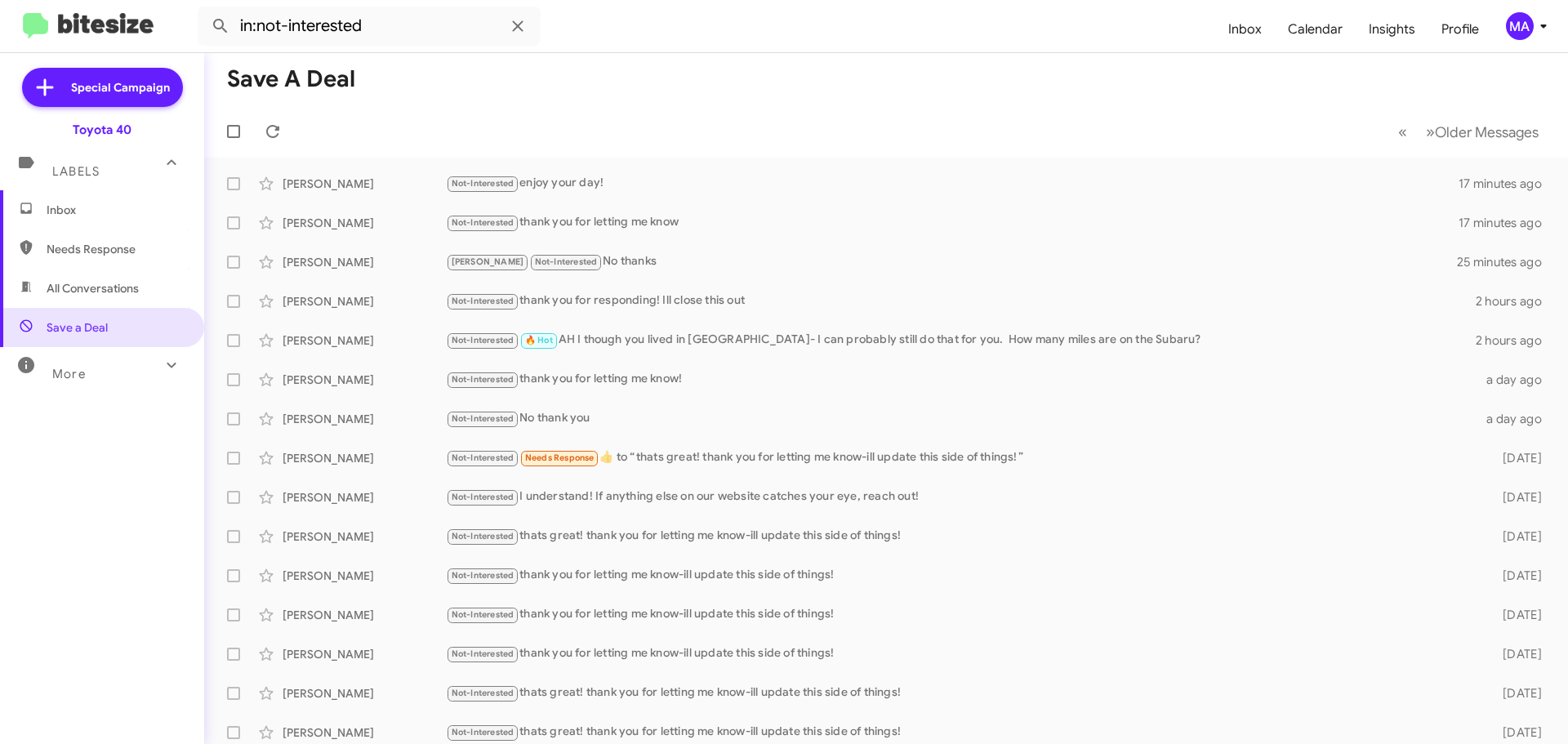
click at [86, 212] on span "Inbox" at bounding box center [116, 210] width 139 height 17
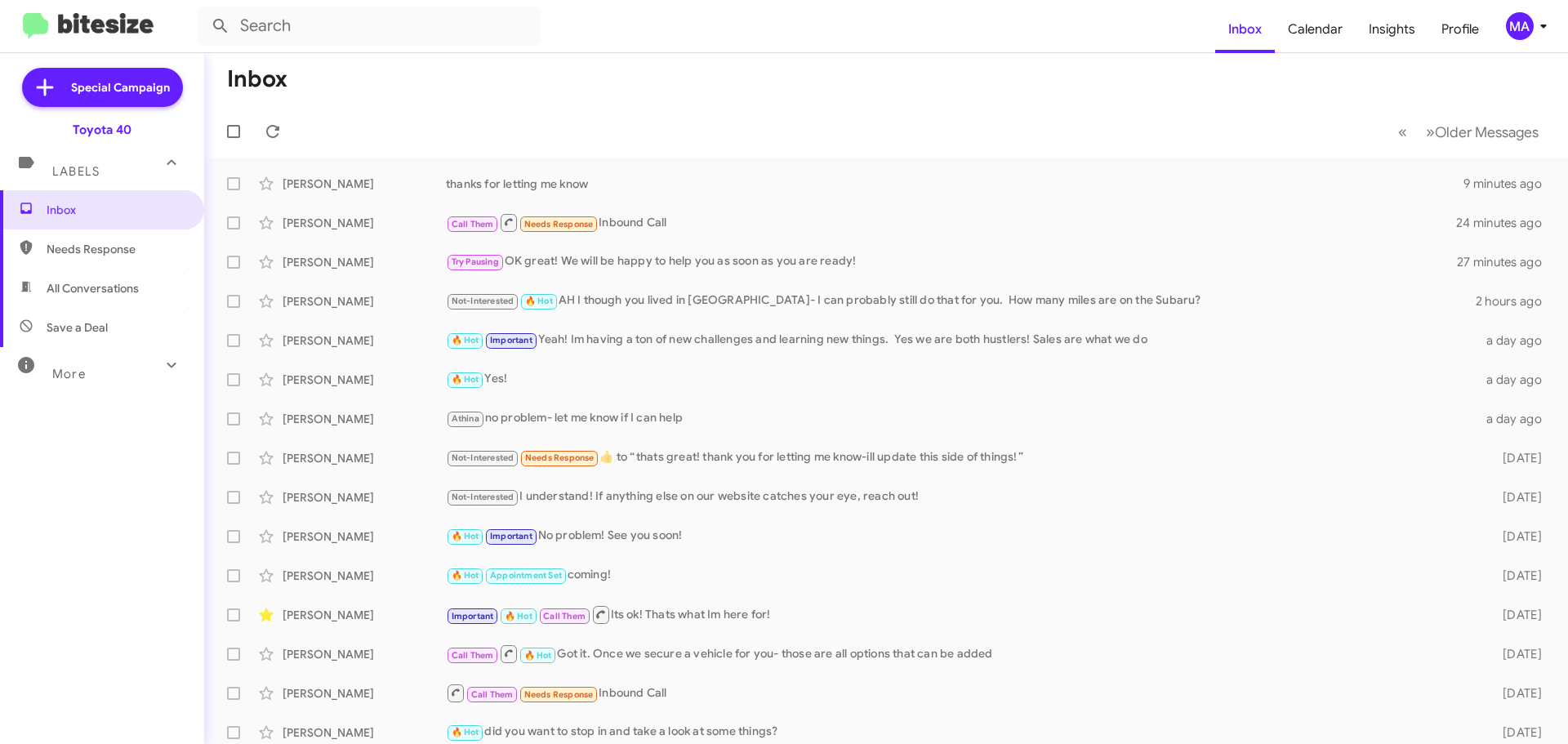
click at [113, 320] on span "Save a Deal" at bounding box center [102, 327] width 204 height 39
type input "in:not-interested"
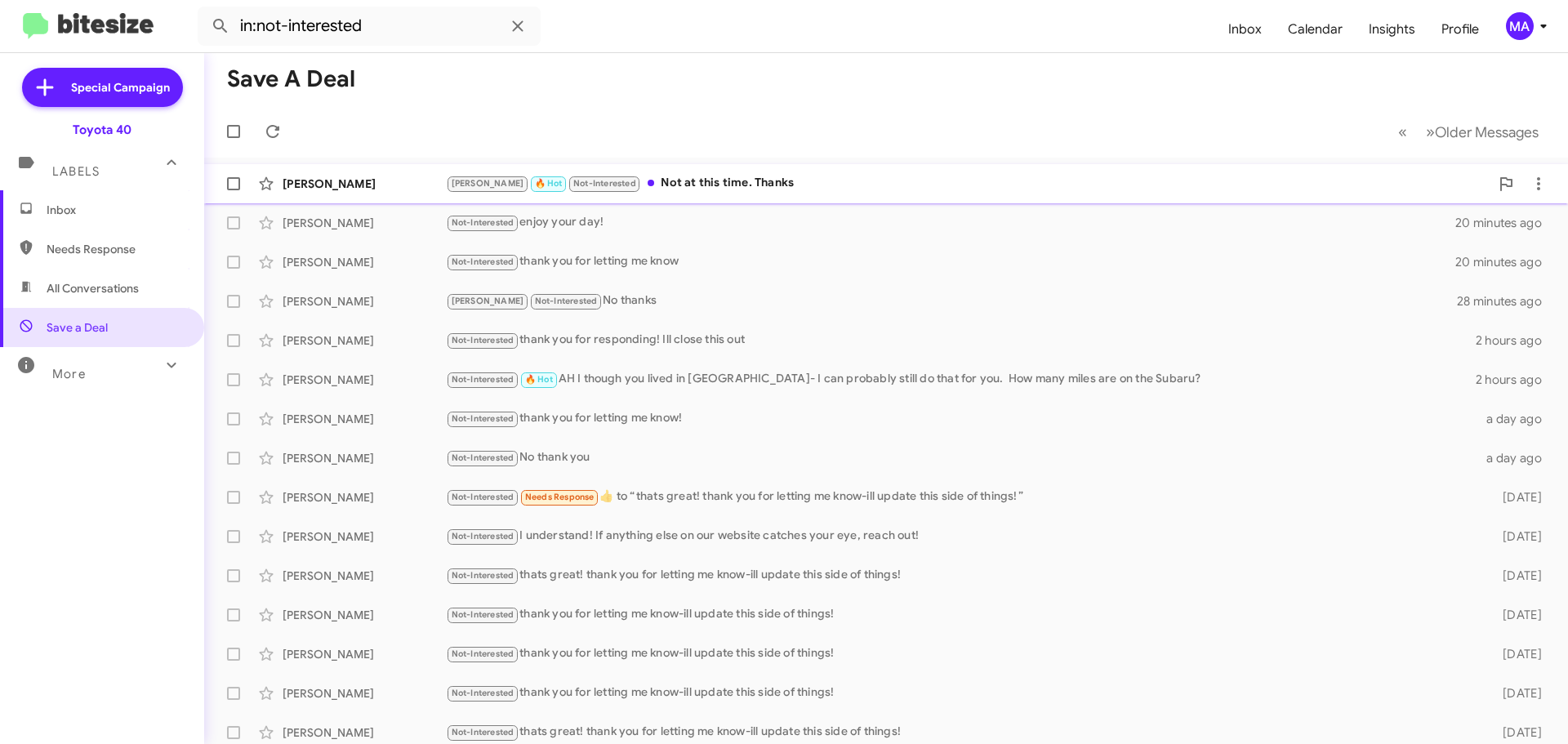
click at [713, 186] on div "Liz 🔥 Hot Not-Interested Not at this time. Thanks" at bounding box center [967, 183] width 1044 height 19
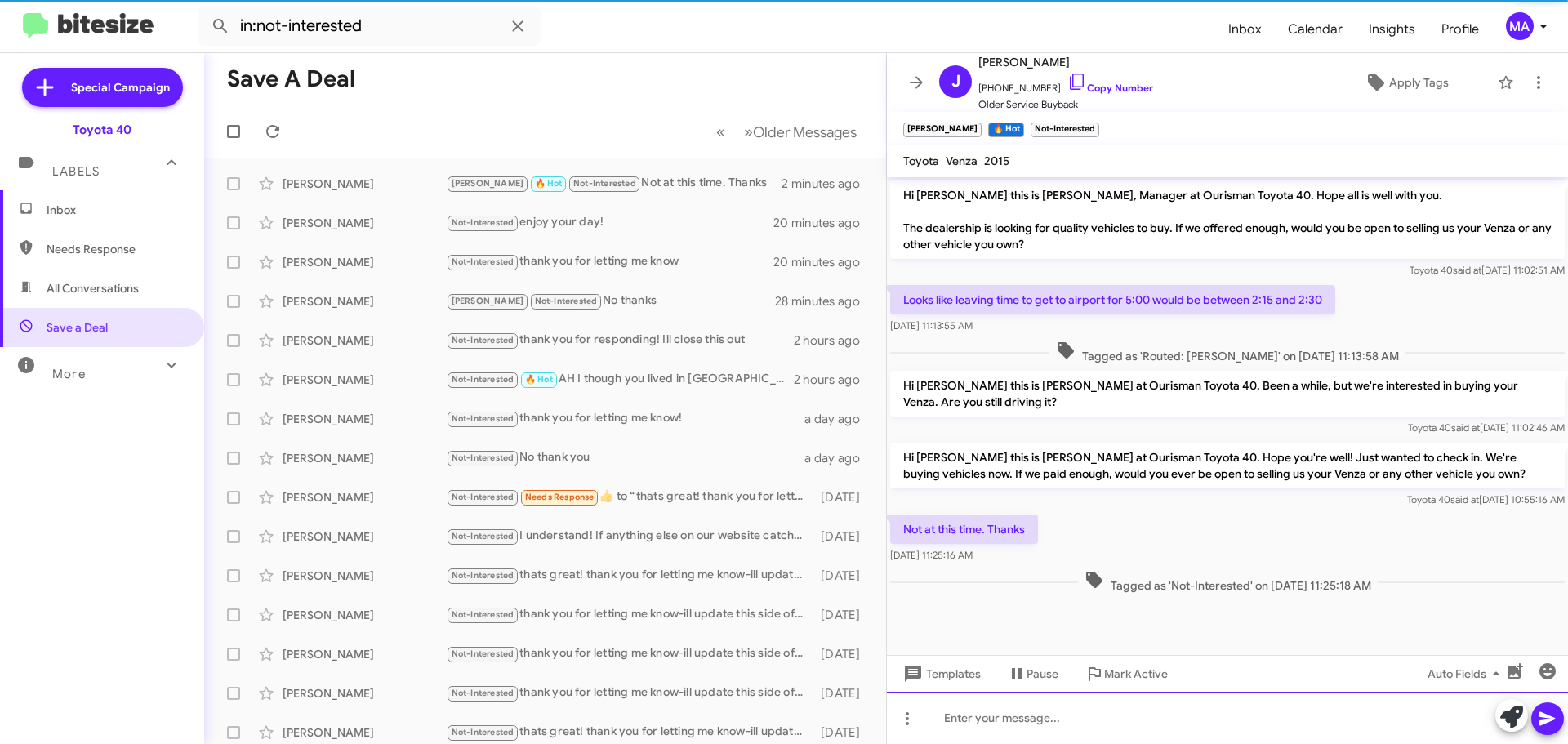
click at [1006, 730] on div at bounding box center [1228, 717] width 681 height 53
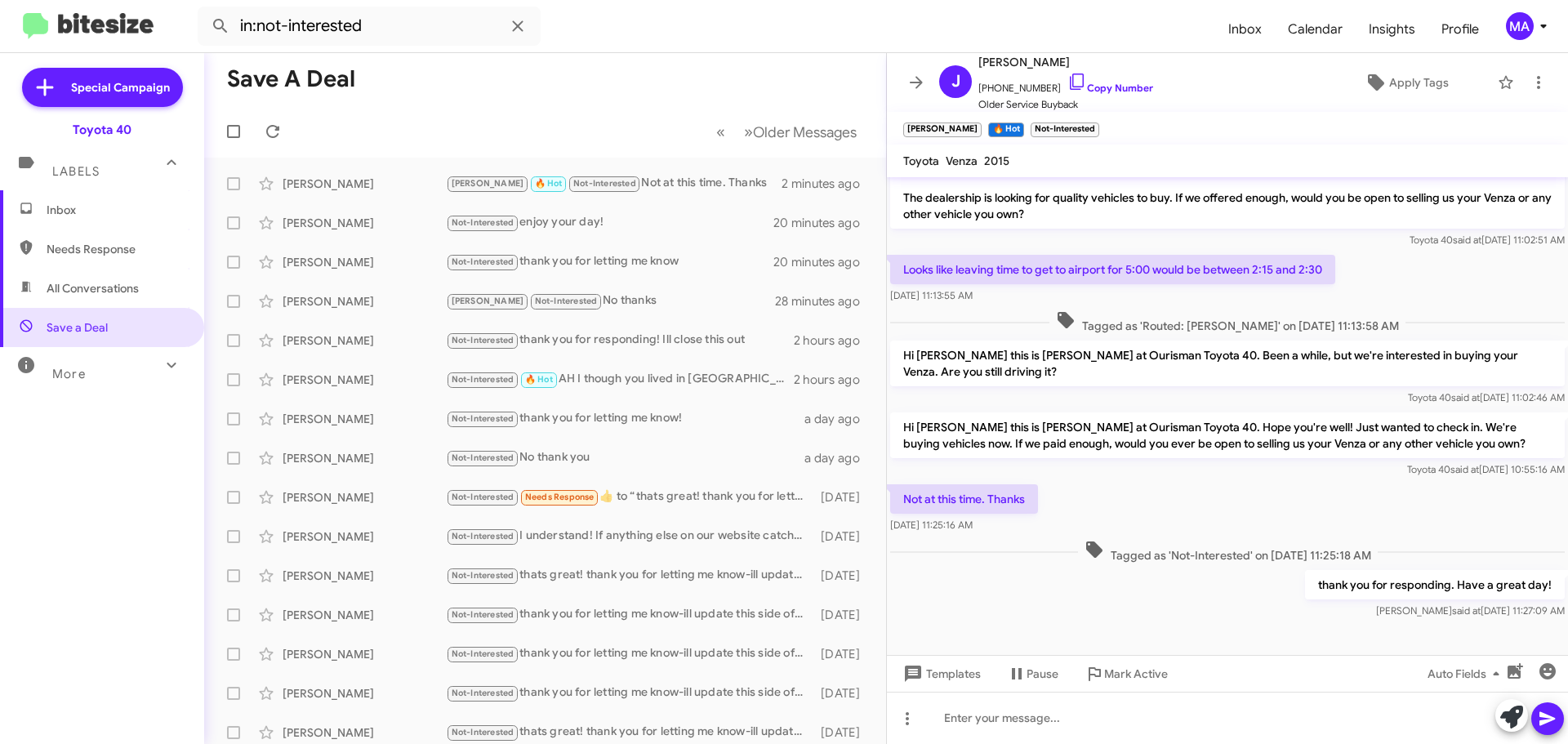
click at [78, 209] on span "Inbox" at bounding box center [116, 210] width 139 height 17
